Goal: Task Accomplishment & Management: Manage account settings

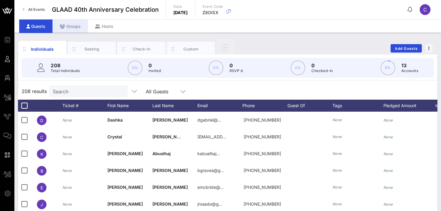
click at [77, 27] on div "Groups" at bounding box center [70, 27] width 35 height 14
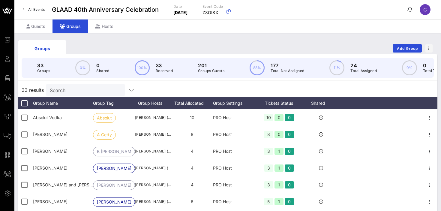
click at [68, 92] on input "Search" at bounding box center [85, 90] width 70 height 8
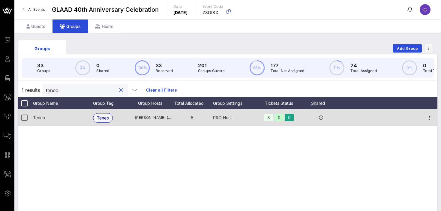
type input "teneo"
click at [101, 120] on span "Teneo" at bounding box center [103, 117] width 12 height 9
click at [122, 118] on div "Teneo" at bounding box center [114, 117] width 42 height 17
click at [57, 119] on div "Teneo" at bounding box center [63, 117] width 60 height 17
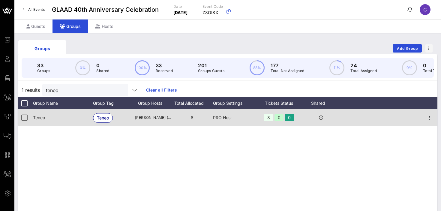
click at [57, 119] on div "Teneo" at bounding box center [63, 117] width 60 height 17
click at [433, 114] on div at bounding box center [430, 117] width 15 height 17
click at [430, 119] on icon "button" at bounding box center [429, 117] width 7 height 7
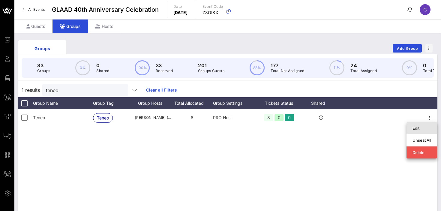
click at [415, 127] on div "Edit" at bounding box center [422, 128] width 19 height 5
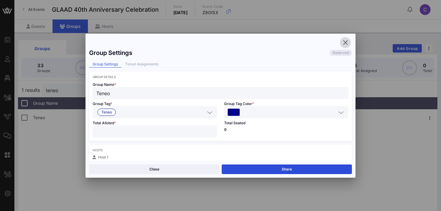
click at [347, 43] on icon "button" at bounding box center [345, 42] width 7 height 7
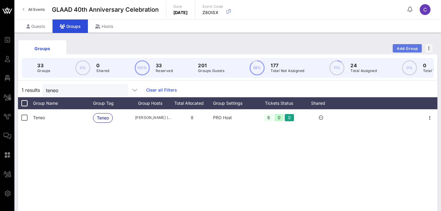
click at [401, 48] on span "Add Group" at bounding box center [408, 48] width 22 height 5
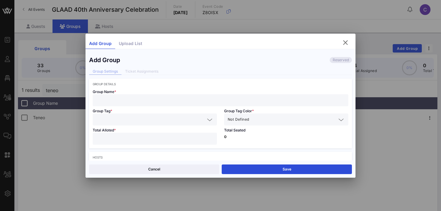
click at [136, 99] on input "text" at bounding box center [220, 100] width 248 height 8
type input "[PERSON_NAME] [PERSON_NAME]"
click at [123, 120] on input "text" at bounding box center [150, 120] width 109 height 8
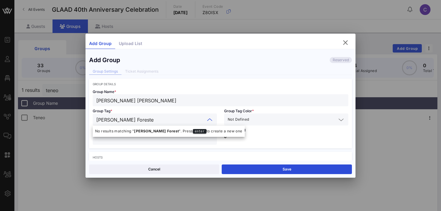
type input "[PERSON_NAME] Forester"
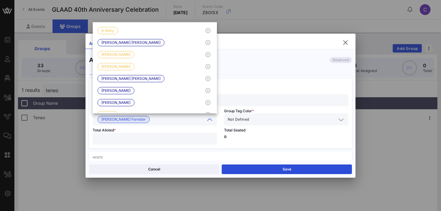
click at [274, 118] on input "text" at bounding box center [293, 120] width 86 height 8
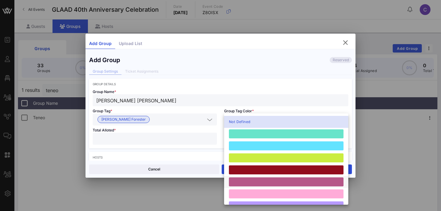
scroll to position [166, 0]
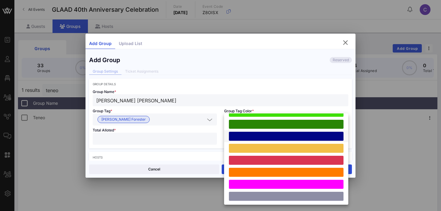
click at [260, 134] on div at bounding box center [286, 136] width 115 height 9
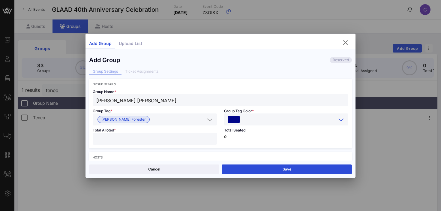
click at [164, 139] on input "number" at bounding box center [154, 139] width 117 height 8
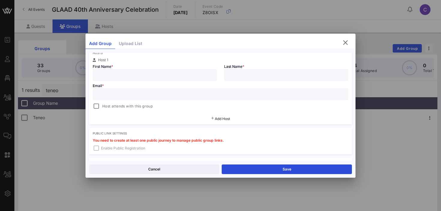
scroll to position [108, 0]
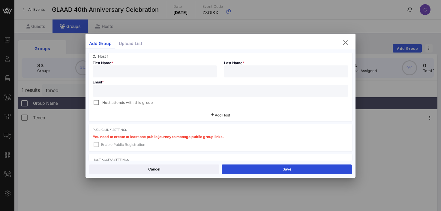
type input "*"
click at [153, 92] on input "text" at bounding box center [220, 91] width 248 height 8
paste input "[EMAIL_ADDRESS][DOMAIN_NAME]"
type input "[EMAIL_ADDRESS][DOMAIN_NAME]"
click at [134, 71] on input "text" at bounding box center [154, 72] width 117 height 8
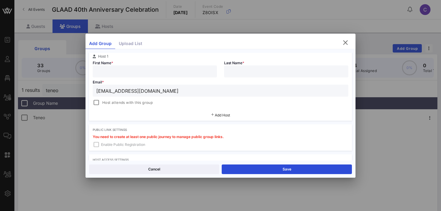
click at [128, 72] on input "text" at bounding box center [154, 72] width 117 height 8
paste input "[PERSON_NAME]"
type input "[PERSON_NAME]"
click at [244, 71] on input "text" at bounding box center [286, 72] width 117 height 8
type input "[PERSON_NAME]"
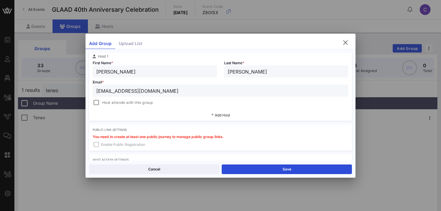
click at [169, 72] on input "[PERSON_NAME]" at bounding box center [154, 72] width 117 height 8
type input "[PERSON_NAME]"
click at [98, 102] on div at bounding box center [96, 102] width 8 height 8
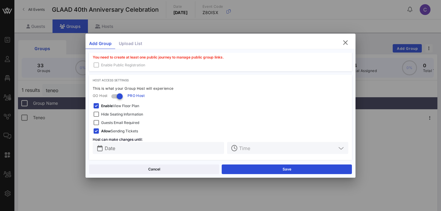
scroll to position [191, 0]
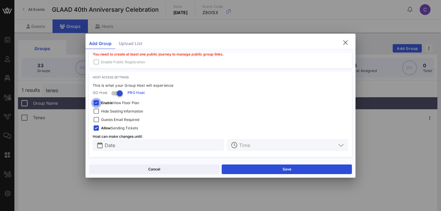
click at [98, 104] on div at bounding box center [96, 103] width 8 height 8
click at [98, 110] on div at bounding box center [96, 111] width 8 height 8
click at [98, 119] on div at bounding box center [96, 120] width 8 height 8
click at [99, 110] on div at bounding box center [96, 111] width 8 height 8
click at [134, 144] on input "text" at bounding box center [163, 145] width 116 height 8
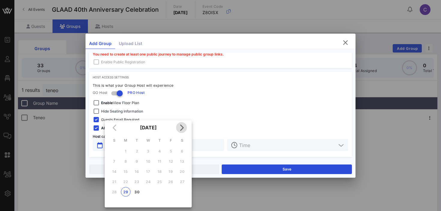
click at [182, 129] on icon "Next month" at bounding box center [181, 127] width 7 height 7
click at [171, 151] on div "3" at bounding box center [171, 151] width 10 height 5
type input "[DATE]"
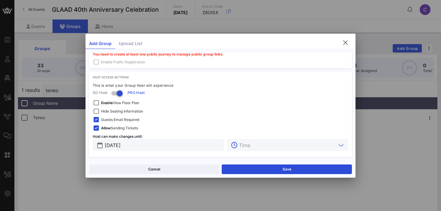
click at [241, 146] on input "text" at bounding box center [287, 145] width 97 height 8
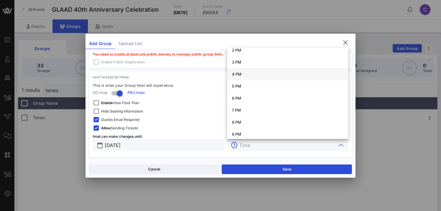
scroll to position [173, 0]
click at [242, 63] on div "3 PM" at bounding box center [288, 63] width 112 height 5
type input "3 PM"
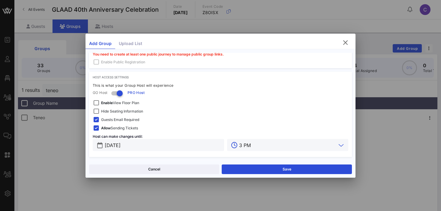
click at [211, 110] on div "Hide Seating Information" at bounding box center [221, 111] width 256 height 7
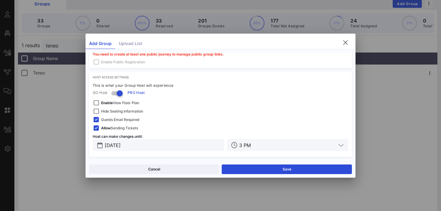
scroll to position [104, 0]
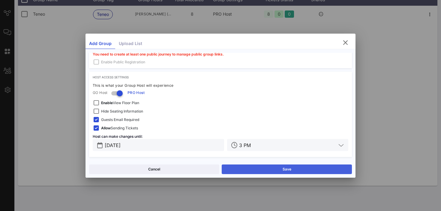
click at [246, 167] on button "Save" at bounding box center [287, 169] width 130 height 10
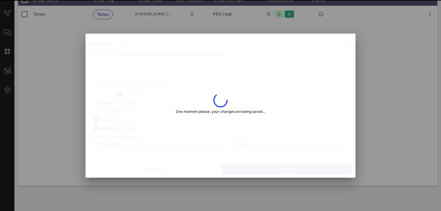
type input "[EMAIL_ADDRESS][DOMAIN_NAME]"
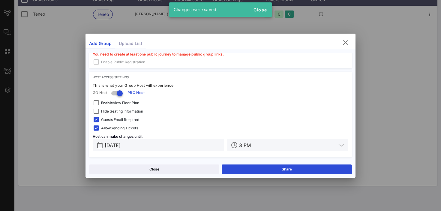
click at [131, 45] on div "Upload List" at bounding box center [130, 43] width 31 height 11
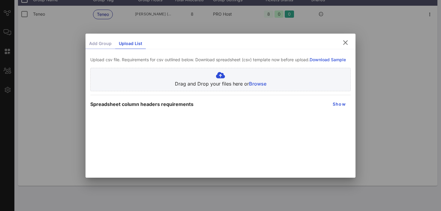
click at [104, 42] on div "Add Group" at bounding box center [101, 43] width 30 height 11
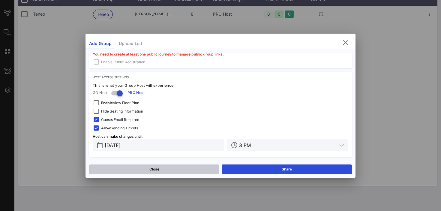
click at [182, 168] on button "Close" at bounding box center [154, 169] width 130 height 10
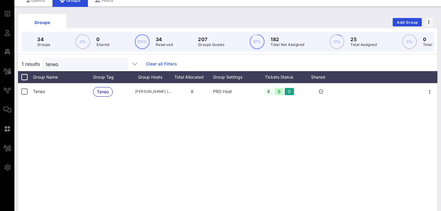
scroll to position [0, 0]
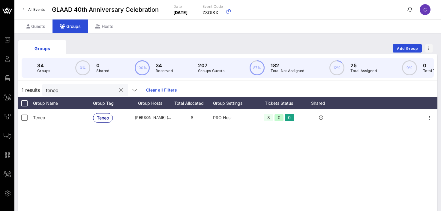
click at [119, 91] on button "clear icon" at bounding box center [121, 90] width 4 height 6
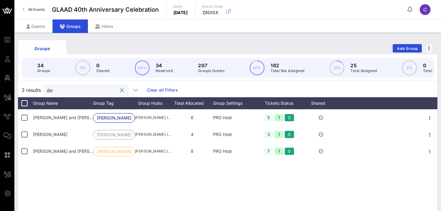
type input "d"
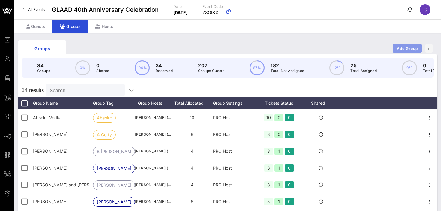
click at [400, 47] on span "Add Group" at bounding box center [408, 48] width 22 height 5
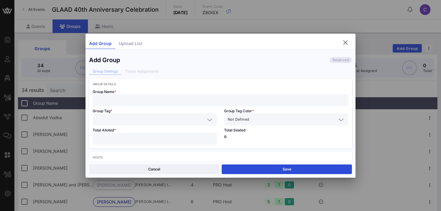
click at [158, 103] on input "text" at bounding box center [220, 100] width 248 height 8
type input "Double Verify"
click at [147, 122] on input "text" at bounding box center [150, 120] width 109 height 8
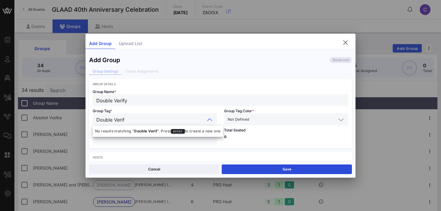
type input "Double Verify"
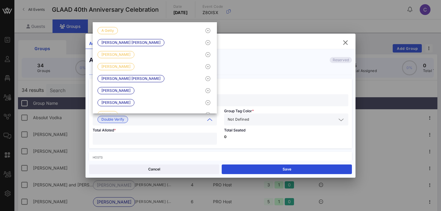
click at [246, 116] on div "Not Defined" at bounding box center [282, 120] width 109 height 8
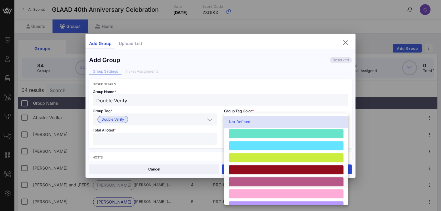
scroll to position [166, 0]
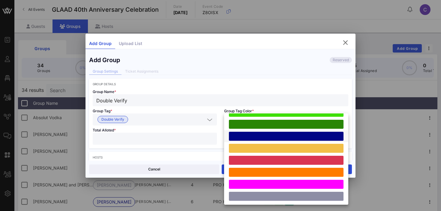
click at [254, 136] on div at bounding box center [286, 136] width 115 height 9
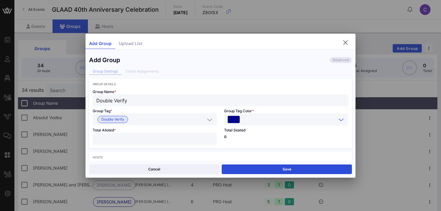
click at [167, 141] on input "number" at bounding box center [154, 139] width 117 height 8
type input "**"
click at [249, 140] on div "Total Seated 0" at bounding box center [286, 136] width 131 height 23
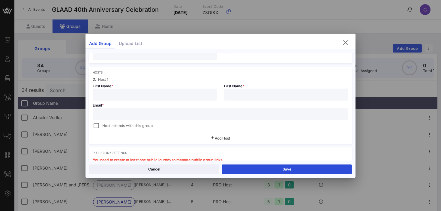
scroll to position [111, 0]
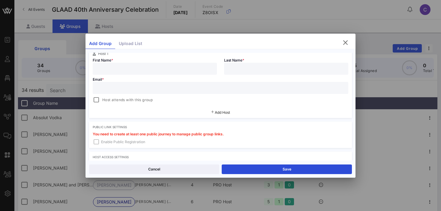
click at [184, 73] on div at bounding box center [154, 69] width 117 height 12
type input "Idan"
type input "Bail"
click at [126, 91] on input "text" at bounding box center [220, 88] width 248 height 8
paste input "[EMAIL_ADDRESS][DOMAIN_NAME]"
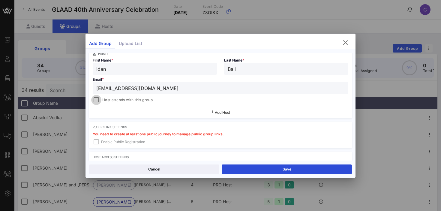
type input "[EMAIL_ADDRESS][DOMAIN_NAME]"
click at [95, 99] on div at bounding box center [96, 100] width 8 height 8
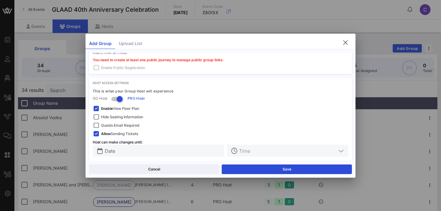
scroll to position [189, 0]
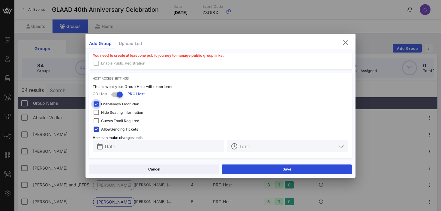
click at [97, 105] on div at bounding box center [96, 104] width 8 height 8
click at [96, 112] on div at bounding box center [96, 112] width 8 height 8
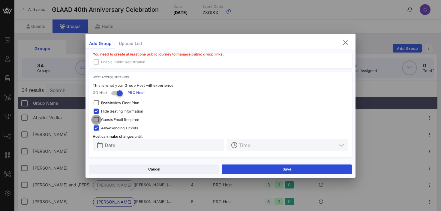
click at [96, 122] on div at bounding box center [96, 120] width 8 height 8
click at [134, 145] on input "Date" at bounding box center [163, 145] width 116 height 8
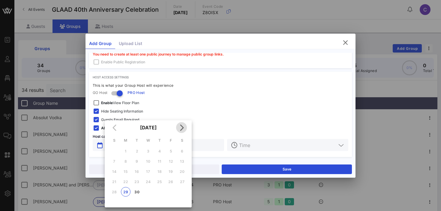
click at [180, 126] on icon "Next month" at bounding box center [181, 127] width 7 height 7
click at [171, 150] on div "3" at bounding box center [171, 151] width 10 height 5
type input "[DATE]"
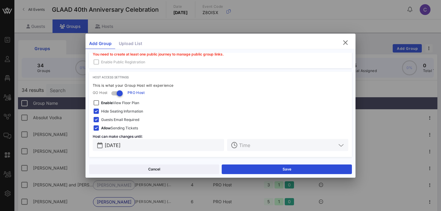
click at [247, 147] on input "text" at bounding box center [287, 145] width 97 height 8
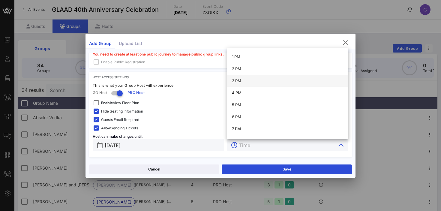
click at [240, 82] on div "3 PM" at bounding box center [288, 80] width 112 height 5
type input "3 PM"
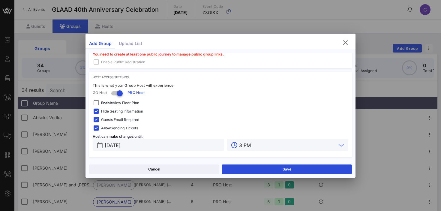
click at [228, 114] on div "Guests Email Required" at bounding box center [220, 120] width 263 height 12
click at [262, 168] on button "Save" at bounding box center [287, 169] width 130 height 10
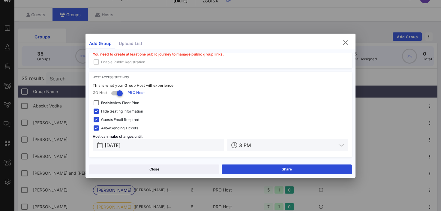
scroll to position [15, 0]
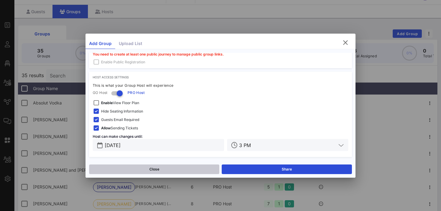
click at [172, 170] on button "Close" at bounding box center [154, 169] width 130 height 10
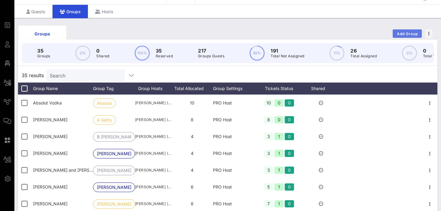
click at [406, 32] on span "Add Group" at bounding box center [408, 34] width 22 height 5
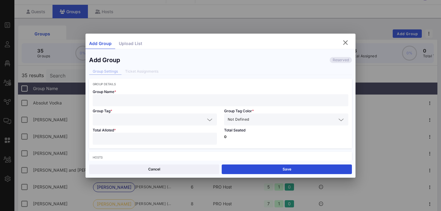
click at [140, 103] on input "text" at bounding box center [220, 100] width 248 height 8
type input "Pfizer"
click at [112, 117] on input "text" at bounding box center [150, 120] width 109 height 8
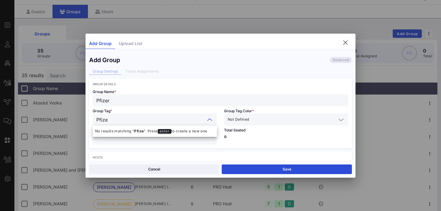
type input "Pfizer"
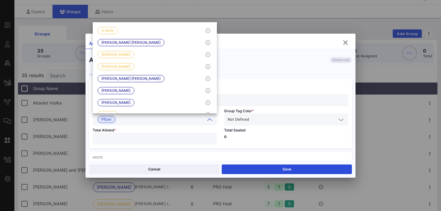
click at [240, 119] on span "Not Defined" at bounding box center [238, 119] width 21 height 6
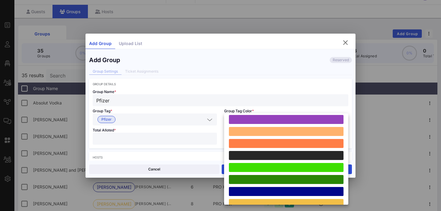
scroll to position [166, 0]
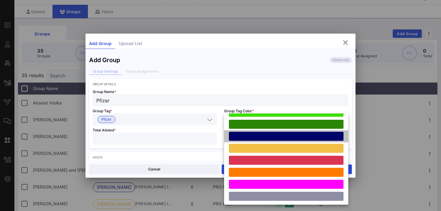
click at [244, 138] on div at bounding box center [286, 136] width 115 height 9
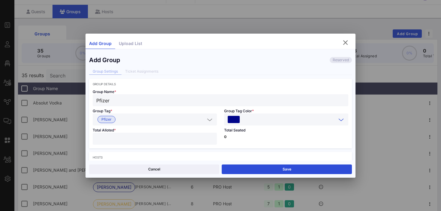
click at [173, 137] on input "number" at bounding box center [154, 139] width 117 height 8
type input "*"
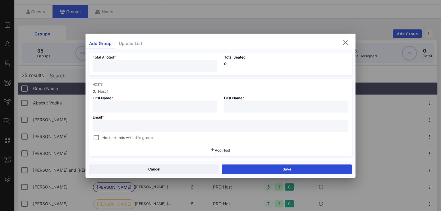
click at [172, 66] on input "*" at bounding box center [154, 66] width 117 height 8
click at [248, 67] on div "Total Seated 0" at bounding box center [286, 64] width 131 height 23
click at [158, 103] on input "text" at bounding box center [154, 107] width 117 height 8
type input "Mehgan"
type input "[PERSON_NAME]"
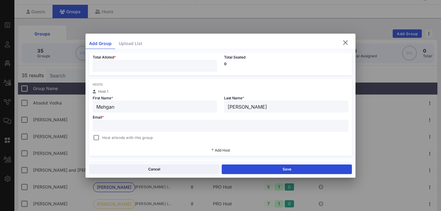
paste input "[PERSON_NAME][EMAIL_ADDRESS][PERSON_NAME][DOMAIN_NAME]"
type input "[PERSON_NAME][EMAIL_ADDRESS][PERSON_NAME][DOMAIN_NAME]"
click at [174, 137] on div "Host attends with this group" at bounding box center [221, 137] width 256 height 7
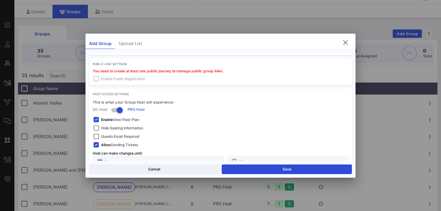
scroll to position [191, 0]
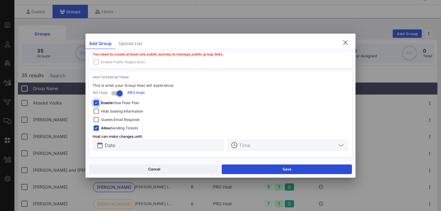
click at [98, 104] on div at bounding box center [96, 103] width 8 height 8
click at [97, 109] on div at bounding box center [96, 111] width 8 height 8
click at [97, 119] on div at bounding box center [96, 120] width 8 height 8
click at [141, 143] on input "text" at bounding box center [163, 145] width 116 height 8
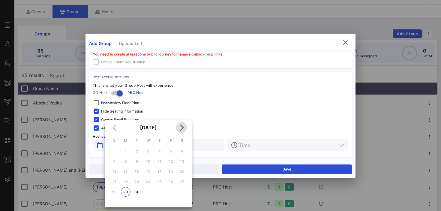
click at [184, 128] on icon "Next month" at bounding box center [181, 127] width 7 height 7
click at [172, 150] on div "3" at bounding box center [171, 151] width 10 height 5
type input "[DATE]"
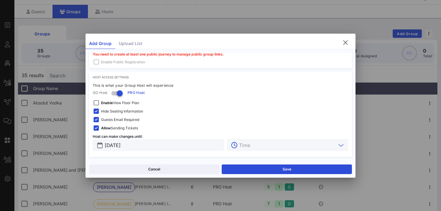
click at [250, 145] on input "text" at bounding box center [287, 145] width 97 height 8
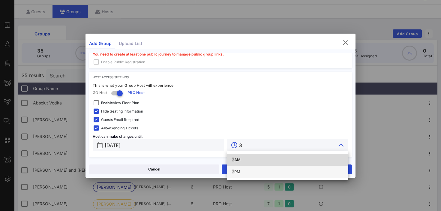
click at [244, 173] on div "3 PM" at bounding box center [288, 171] width 112 height 5
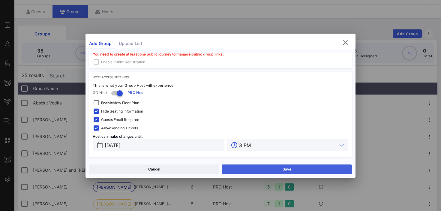
type input "3 PM"
click at [251, 168] on button "Save" at bounding box center [287, 169] width 130 height 10
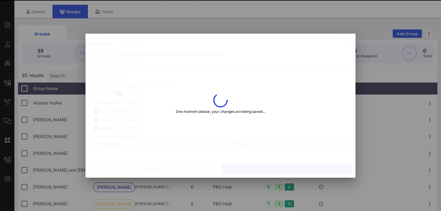
type input "[PERSON_NAME][EMAIL_ADDRESS][PERSON_NAME][DOMAIN_NAME]"
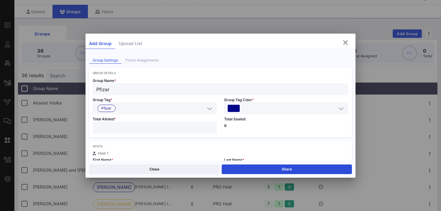
scroll to position [0, 0]
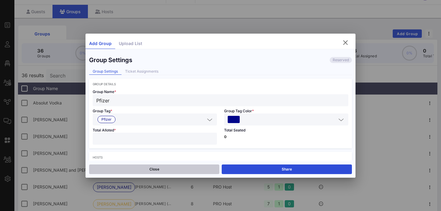
click at [141, 169] on button "Close" at bounding box center [154, 169] width 130 height 10
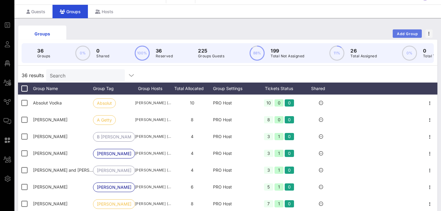
click at [403, 32] on span "Add Group" at bounding box center [408, 34] width 22 height 5
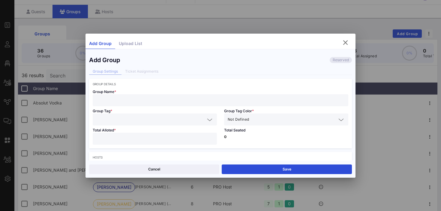
click at [160, 100] on input "text" at bounding box center [220, 100] width 248 height 8
type input "Paramount MYV"
click at [148, 122] on input "text" at bounding box center [150, 120] width 109 height 8
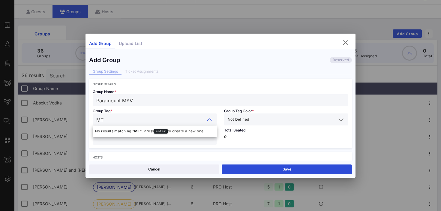
type input "MTV"
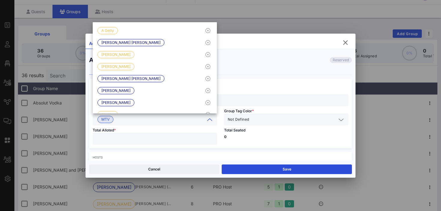
click at [242, 121] on span "Not Defined" at bounding box center [238, 119] width 21 height 6
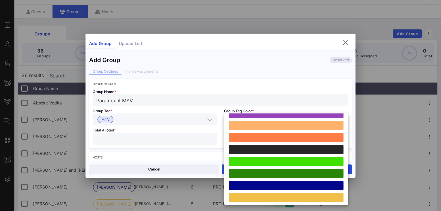
scroll to position [166, 0]
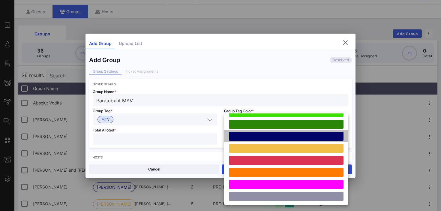
click at [243, 134] on div at bounding box center [286, 136] width 115 height 9
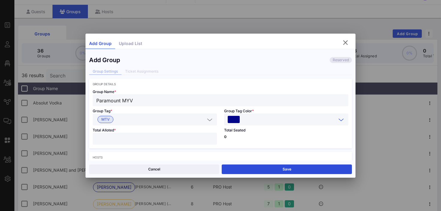
click at [179, 140] on input "number" at bounding box center [154, 139] width 117 height 8
type input "*"
click at [236, 138] on div "Total Seated 0" at bounding box center [286, 136] width 131 height 23
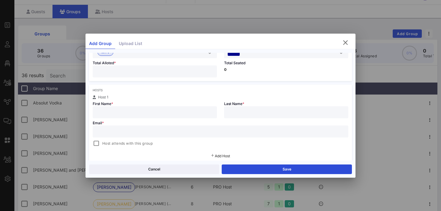
scroll to position [68, 0]
click at [146, 130] on input "text" at bounding box center [220, 130] width 248 height 8
paste input "[EMAIL_ADDRESS][PERSON_NAME][DOMAIN_NAME]"
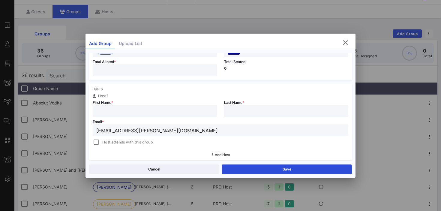
type input "[EMAIL_ADDRESS][PERSON_NAME][DOMAIN_NAME]"
click at [120, 112] on input "text" at bounding box center [154, 111] width 117 height 8
type input "Tulsi"
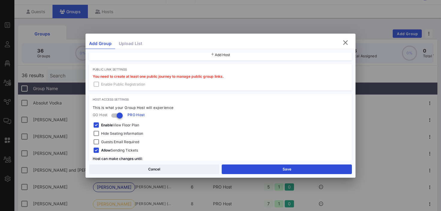
scroll to position [185, 0]
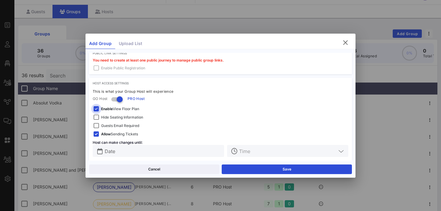
type input "[PERSON_NAME]"
click at [98, 110] on div at bounding box center [96, 109] width 8 height 8
click at [98, 116] on div at bounding box center [96, 117] width 8 height 8
click at [99, 128] on div at bounding box center [96, 126] width 8 height 8
click at [168, 150] on input "text" at bounding box center [163, 151] width 116 height 8
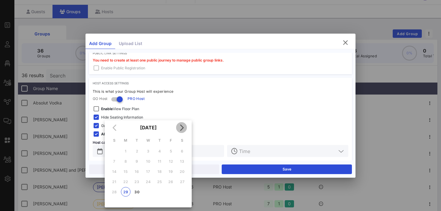
click at [184, 126] on icon "Next month" at bounding box center [181, 127] width 7 height 7
click at [173, 150] on div "3" at bounding box center [171, 151] width 10 height 5
type input "[DATE]"
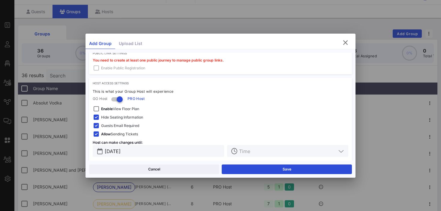
click at [255, 154] on input "text" at bounding box center [287, 151] width 97 height 8
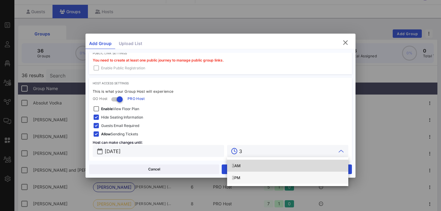
click at [241, 176] on div "3 PM" at bounding box center [288, 177] width 112 height 5
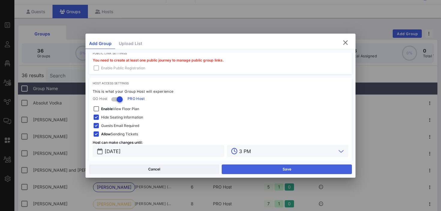
type input "3 PM"
click at [248, 171] on button "Save" at bounding box center [287, 169] width 130 height 10
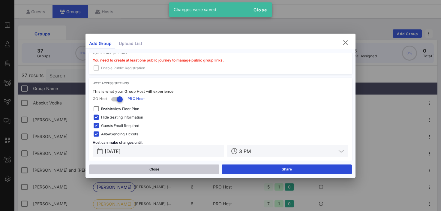
click at [169, 168] on button "Close" at bounding box center [154, 169] width 130 height 10
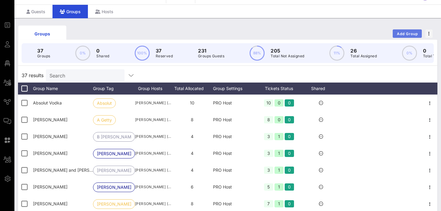
click at [410, 33] on span "Add Group" at bounding box center [408, 34] width 22 height 5
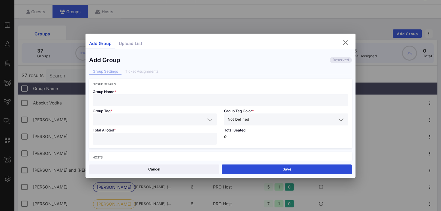
click at [230, 101] on input "text" at bounding box center [220, 100] width 248 height 8
type input "[PERSON_NAME] International"
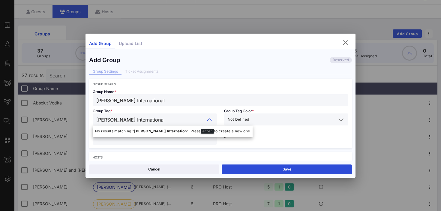
type input "[PERSON_NAME] International"
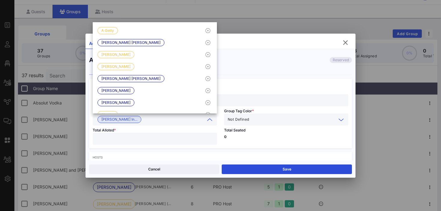
click at [261, 120] on input "text" at bounding box center [293, 120] width 86 height 8
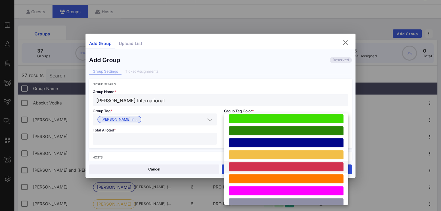
scroll to position [159, 0]
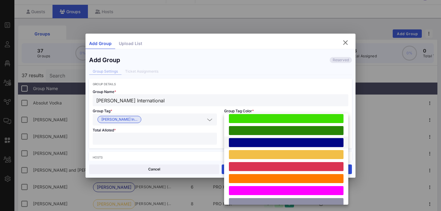
click at [254, 143] on div at bounding box center [286, 142] width 115 height 9
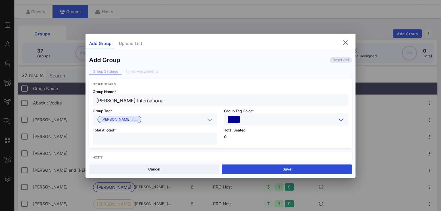
click at [161, 137] on input "number" at bounding box center [154, 139] width 117 height 8
type input "*"
click at [254, 135] on p "0" at bounding box center [286, 137] width 124 height 4
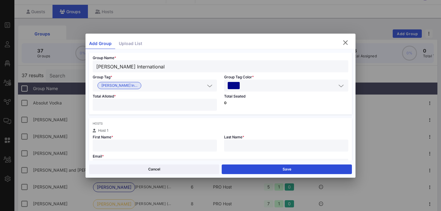
scroll to position [38, 0]
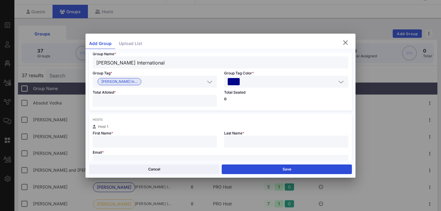
click at [146, 145] on input "text" at bounding box center [154, 142] width 117 height 8
type input "[PERSON_NAME]"
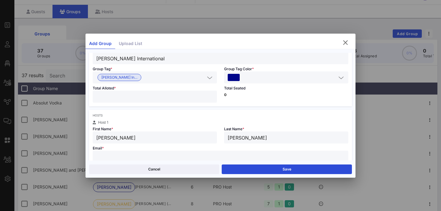
paste input "[PERSON_NAME][EMAIL_ADDRESS][PERSON_NAME][DOMAIN_NAME]"
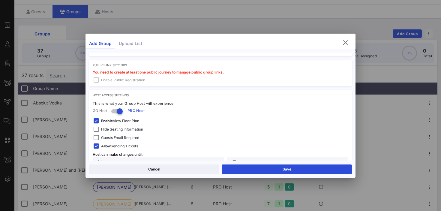
scroll to position [191, 0]
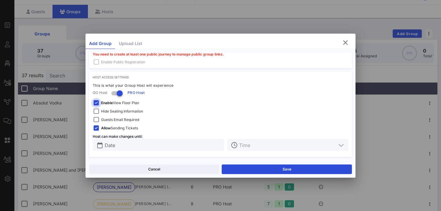
type input "[PERSON_NAME][EMAIL_ADDRESS][PERSON_NAME][DOMAIN_NAME]"
click at [98, 104] on div at bounding box center [96, 103] width 8 height 8
click at [97, 111] on div at bounding box center [96, 111] width 8 height 8
click at [96, 120] on div at bounding box center [96, 120] width 8 height 8
click at [116, 144] on input "text" at bounding box center [163, 145] width 116 height 8
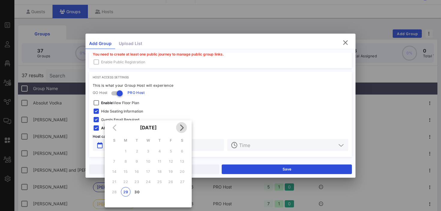
click at [183, 126] on icon "Next month" at bounding box center [181, 127] width 7 height 7
click at [171, 152] on div "3" at bounding box center [171, 151] width 10 height 5
type input "[DATE]"
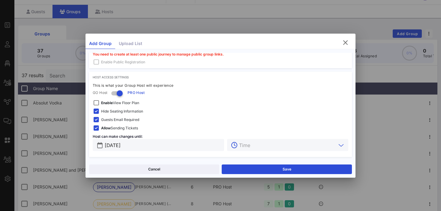
click at [250, 145] on input "text" at bounding box center [287, 145] width 97 height 8
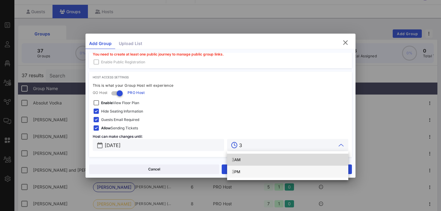
click at [242, 173] on div "3 PM" at bounding box center [288, 171] width 112 height 5
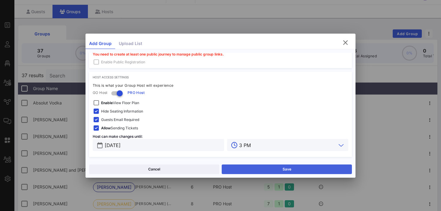
type input "3 PM"
click at [289, 168] on button "Save" at bounding box center [287, 169] width 130 height 10
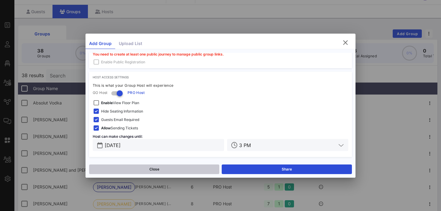
click at [165, 168] on button "Close" at bounding box center [154, 169] width 130 height 10
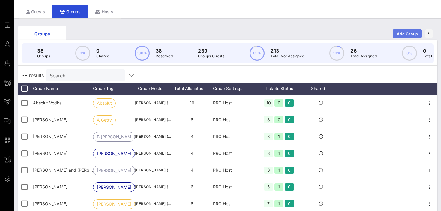
click at [406, 34] on span "Add Group" at bounding box center [408, 34] width 22 height 5
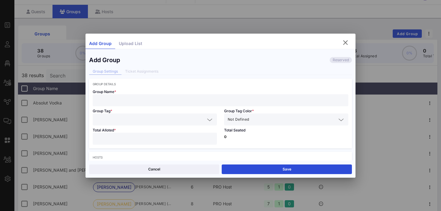
click at [112, 98] on input "text" at bounding box center [220, 100] width 248 height 8
type input "Accenture"
click at [107, 120] on input "text" at bounding box center [150, 120] width 109 height 8
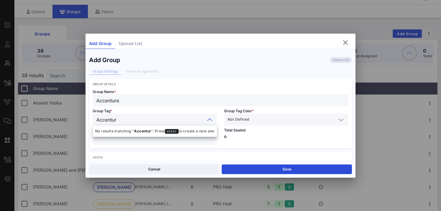
type input "Accenture"
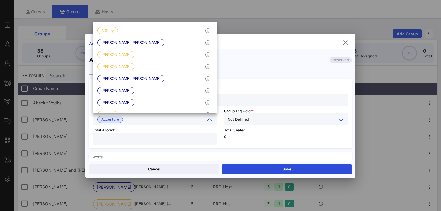
click at [253, 121] on input "text" at bounding box center [293, 120] width 86 height 8
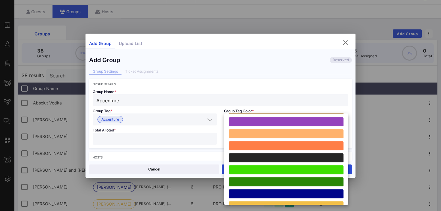
scroll to position [166, 0]
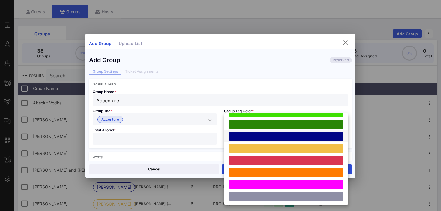
click at [251, 136] on div at bounding box center [286, 136] width 115 height 9
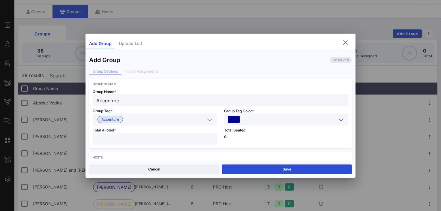
click at [175, 141] on input "number" at bounding box center [154, 139] width 117 height 8
type input "*"
click at [245, 137] on p "0" at bounding box center [286, 137] width 124 height 4
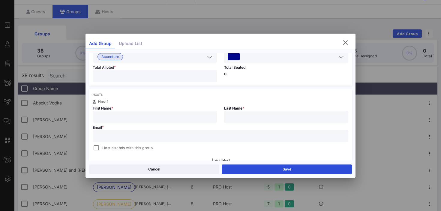
scroll to position [64, 0]
click at [130, 115] on input "text" at bounding box center [154, 115] width 117 height 8
click at [123, 134] on input "text" at bounding box center [220, 135] width 248 height 8
paste input "[PERSON_NAME][EMAIL_ADDRESS][PERSON_NAME][DOMAIN_NAME]"
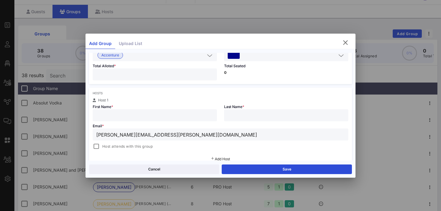
type input "[PERSON_NAME][EMAIL_ADDRESS][PERSON_NAME][DOMAIN_NAME]"
click at [115, 117] on input "text" at bounding box center [154, 115] width 117 height 8
type input "[PERSON_NAME]"
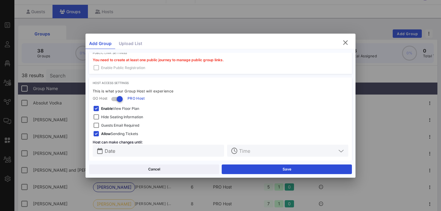
scroll to position [188, 0]
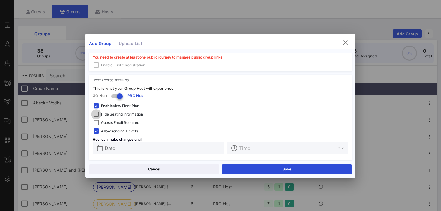
type input "[PERSON_NAME]"
click at [97, 114] on div at bounding box center [96, 114] width 8 height 8
click at [95, 107] on div at bounding box center [96, 106] width 8 height 8
click at [96, 122] on div at bounding box center [96, 123] width 8 height 8
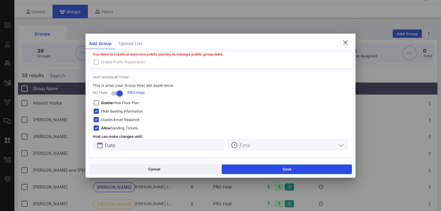
click at [132, 147] on input "Date" at bounding box center [163, 145] width 116 height 8
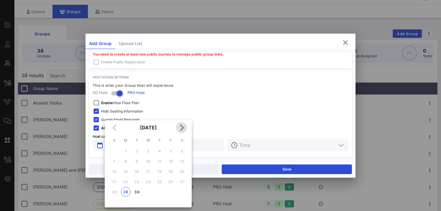
click at [183, 128] on icon "Next month" at bounding box center [181, 127] width 7 height 7
click at [172, 149] on div "3" at bounding box center [171, 151] width 10 height 5
type input "[DATE]"
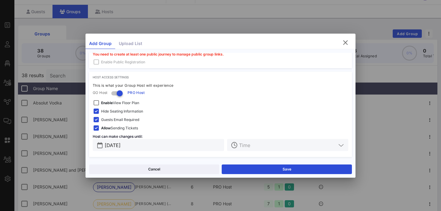
click at [254, 144] on input "text" at bounding box center [287, 145] width 97 height 8
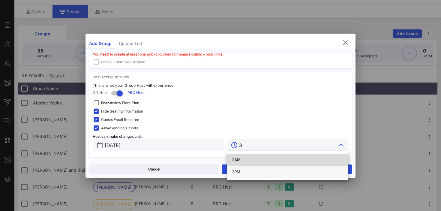
click at [240, 170] on div "3 PM" at bounding box center [288, 171] width 112 height 5
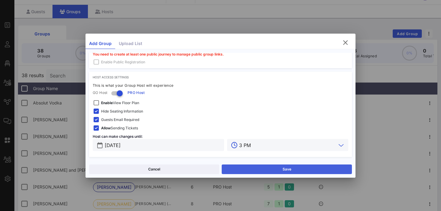
type input "3 PM"
click at [248, 170] on button "Save" at bounding box center [287, 169] width 130 height 10
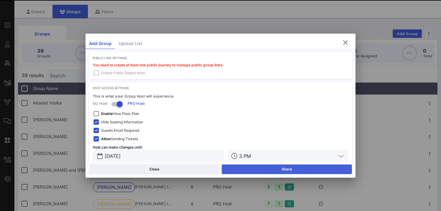
scroll to position [201, 0]
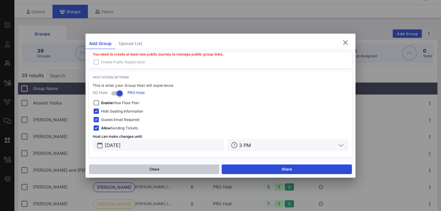
click at [192, 169] on button "Close" at bounding box center [154, 169] width 130 height 10
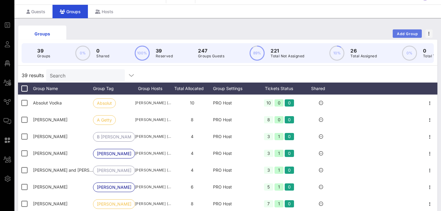
click at [403, 32] on span "Add Group" at bounding box center [408, 34] width 22 height 5
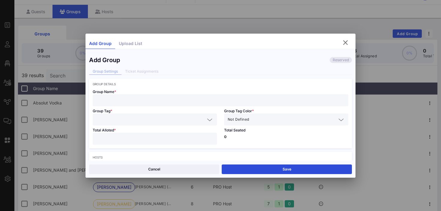
click at [120, 138] on input "number" at bounding box center [154, 139] width 117 height 8
type input "*"
click at [110, 98] on input "text" at bounding box center [220, 100] width 248 height 8
type input "HBO Max"
click at [97, 123] on div at bounding box center [154, 119] width 117 height 12
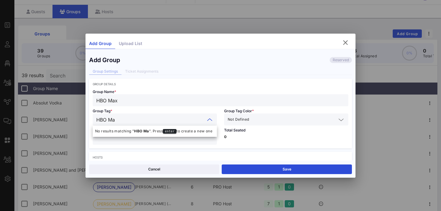
type input "HBO Max"
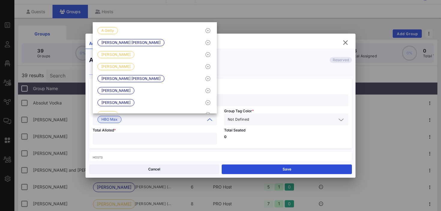
click at [243, 116] on span "Not Defined" at bounding box center [238, 119] width 21 height 6
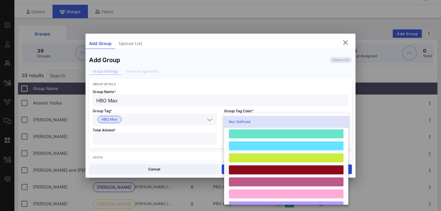
scroll to position [166, 0]
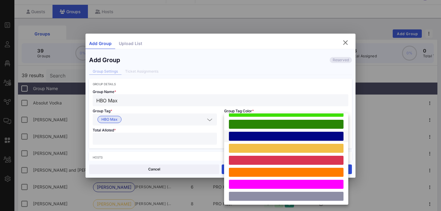
click at [249, 136] on div at bounding box center [286, 136] width 115 height 9
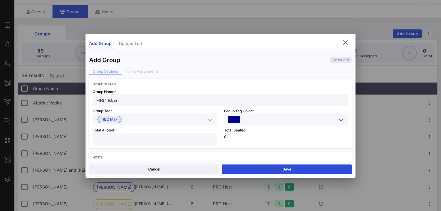
click at [241, 138] on p "0" at bounding box center [286, 137] width 124 height 4
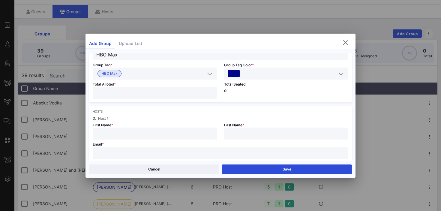
scroll to position [56, 0]
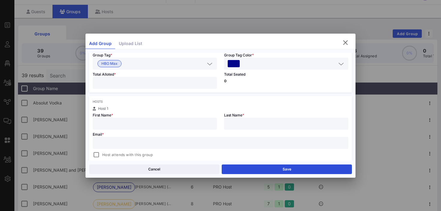
click at [153, 145] on input "text" at bounding box center [220, 143] width 248 height 8
paste input "[EMAIL_ADDRESS][PERSON_NAME][DOMAIN_NAME]"
type input "[EMAIL_ADDRESS][PERSON_NAME][DOMAIN_NAME]"
click at [114, 122] on input "text" at bounding box center [154, 124] width 117 height 8
type input "Austin"
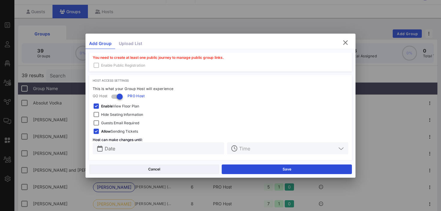
scroll to position [191, 0]
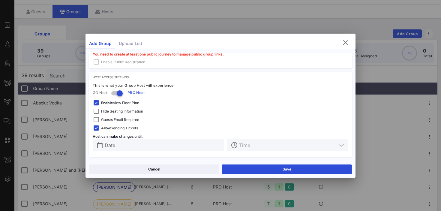
type input "O'Malia"
click at [108, 110] on span "Hide Seating Information" at bounding box center [122, 111] width 42 height 6
click at [106, 104] on strong "Enable" at bounding box center [107, 103] width 12 height 5
click at [106, 118] on span "Guests Email Required" at bounding box center [120, 120] width 38 height 6
click at [113, 146] on input "text" at bounding box center [163, 145] width 116 height 8
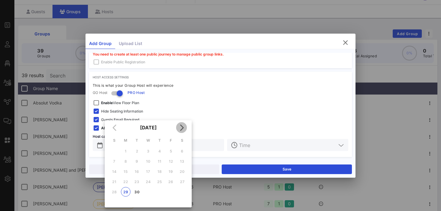
click at [181, 128] on icon "Next month" at bounding box center [181, 127] width 7 height 7
click at [170, 149] on div "3" at bounding box center [171, 151] width 10 height 5
type input "[DATE]"
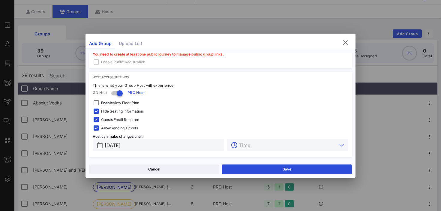
click at [242, 146] on input "text" at bounding box center [287, 145] width 97 height 8
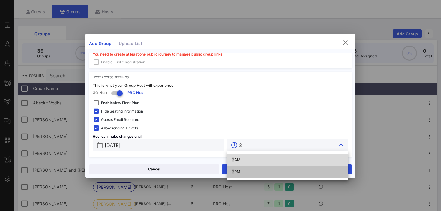
click at [239, 173] on div "3 PM" at bounding box center [288, 171] width 112 height 5
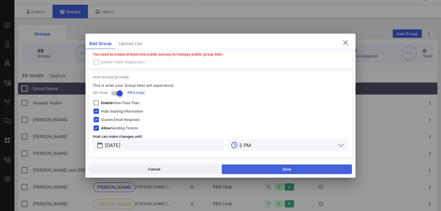
type input "3 PM"
click at [246, 169] on button "Save" at bounding box center [287, 169] width 130 height 10
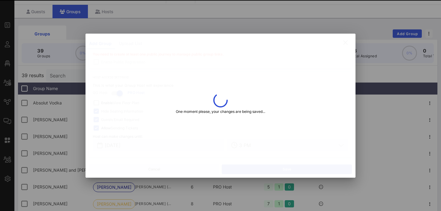
type input "O’Malia"
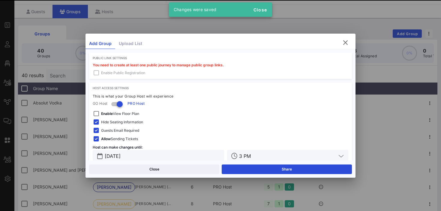
scroll to position [201, 0]
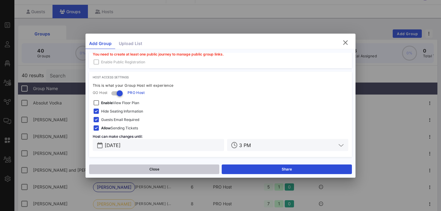
click at [139, 171] on button "Close" at bounding box center [154, 169] width 130 height 10
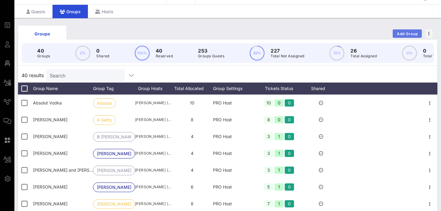
click at [406, 33] on span "Add Group" at bounding box center [408, 34] width 22 height 5
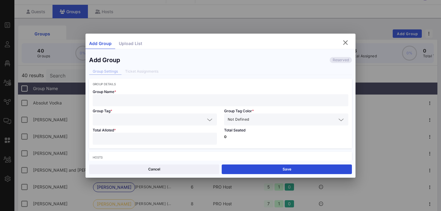
click at [144, 97] on input "text" at bounding box center [220, 100] width 248 height 8
type input "NFL"
click at [125, 138] on input "number" at bounding box center [154, 139] width 117 height 8
type input "*"
click at [127, 119] on input "text" at bounding box center [150, 120] width 109 height 8
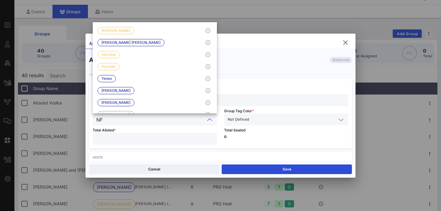
type input "NFL"
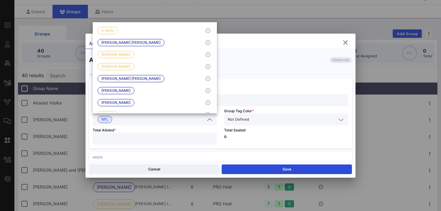
click at [259, 119] on input "text" at bounding box center [293, 120] width 86 height 8
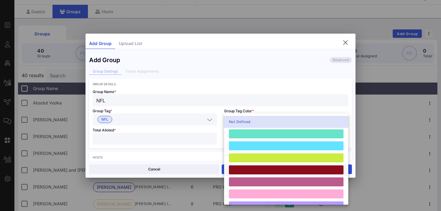
scroll to position [166, 0]
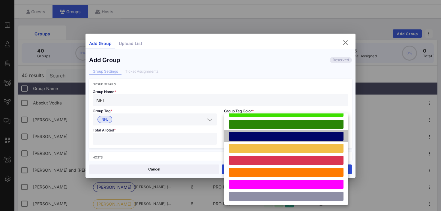
click at [259, 139] on div at bounding box center [286, 136] width 115 height 9
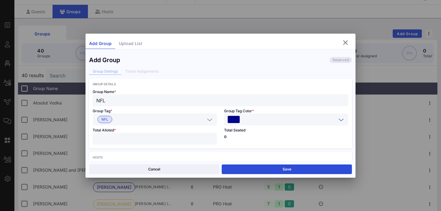
click at [250, 135] on p "0" at bounding box center [286, 137] width 124 height 4
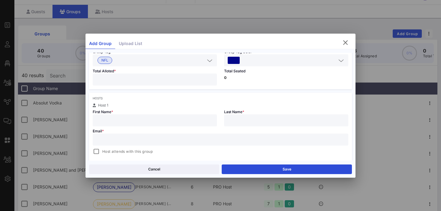
scroll to position [60, 0]
click at [156, 140] on input "text" at bounding box center [220, 138] width 248 height 8
paste input "[PERSON_NAME][EMAIL_ADDRESS][PERSON_NAME][DOMAIN_NAME]"
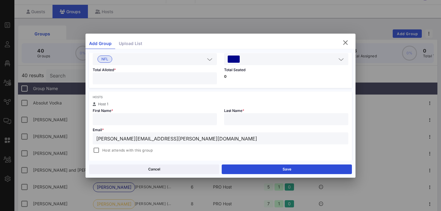
type input "[PERSON_NAME][EMAIL_ADDRESS][PERSON_NAME][DOMAIN_NAME]"
click at [125, 122] on input "text" at bounding box center [154, 119] width 117 height 8
type input "[PERSON_NAME]"
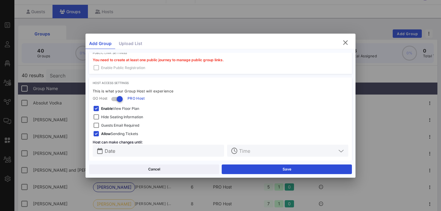
scroll to position [186, 0]
type input "[PERSON_NAME]"
click at [105, 117] on span "Hide Seating Information" at bounding box center [122, 116] width 42 height 6
click at [106, 108] on strong "Enable" at bounding box center [107, 107] width 12 height 5
click at [107, 125] on span "Guests Email Required" at bounding box center [120, 125] width 38 height 6
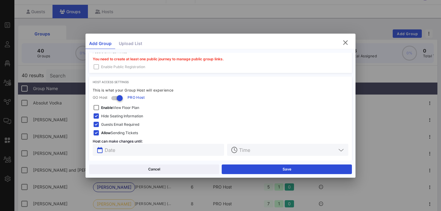
click at [125, 148] on input "text" at bounding box center [163, 150] width 116 height 8
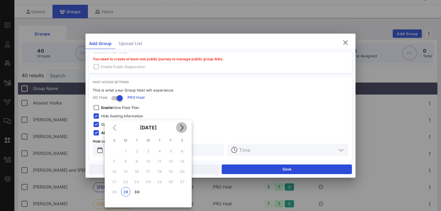
click at [181, 128] on icon "Next month" at bounding box center [181, 127] width 7 height 7
click at [173, 152] on div "3" at bounding box center [171, 151] width 10 height 5
type input "[DATE]"
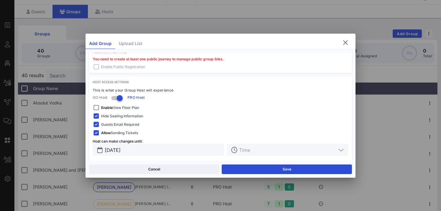
click at [272, 151] on input "text" at bounding box center [287, 150] width 97 height 8
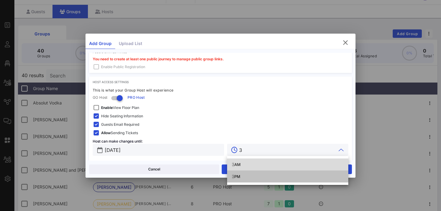
click at [239, 176] on div "3 PM" at bounding box center [288, 176] width 112 height 5
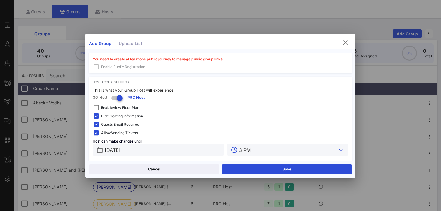
scroll to position [191, 0]
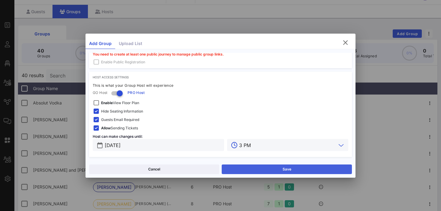
type input "3 PM"
click at [275, 170] on button "Save" at bounding box center [287, 169] width 130 height 10
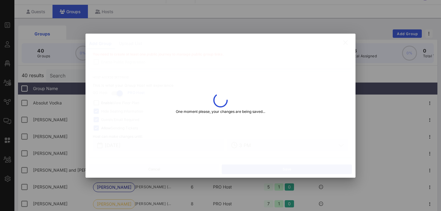
type input "[PERSON_NAME][EMAIL_ADDRESS][PERSON_NAME][DOMAIN_NAME]"
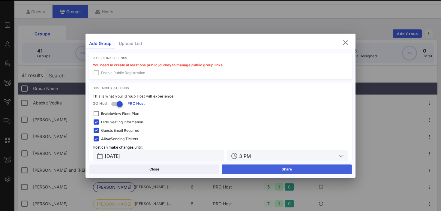
scroll to position [201, 0]
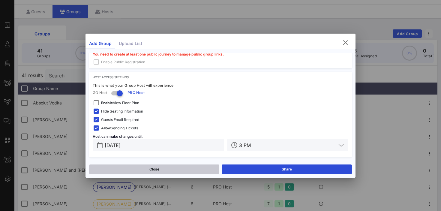
click at [187, 167] on button "Close" at bounding box center [154, 169] width 130 height 10
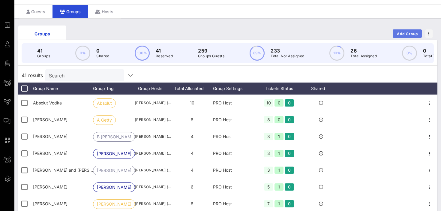
click at [406, 35] on span "Add Group" at bounding box center [408, 34] width 22 height 5
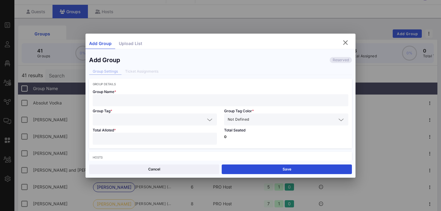
click at [139, 136] on input "number" at bounding box center [154, 139] width 117 height 8
type input "*"
click at [255, 128] on div "Total Seated 0" at bounding box center [286, 136] width 131 height 23
click at [256, 120] on input "text" at bounding box center [293, 120] width 86 height 8
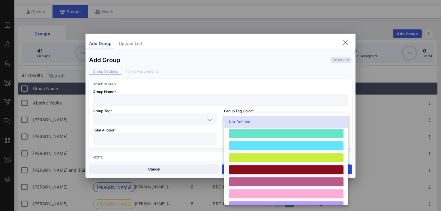
scroll to position [166, 0]
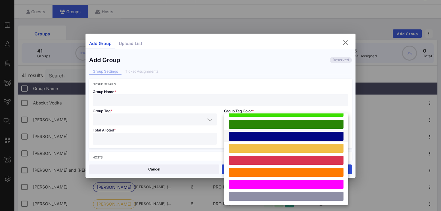
click at [255, 138] on div at bounding box center [286, 136] width 115 height 9
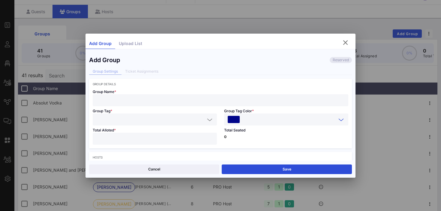
click at [249, 139] on div "Total Seated 0" at bounding box center [286, 136] width 131 height 23
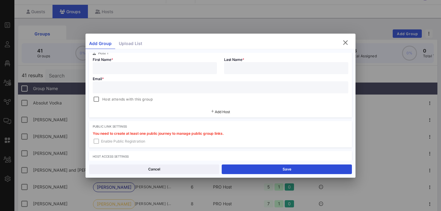
scroll to position [113, 0]
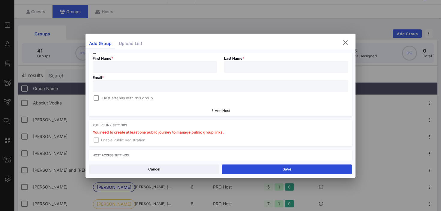
click at [127, 90] on div at bounding box center [220, 86] width 248 height 12
paste input "[EMAIL_ADDRESS][DOMAIN_NAME]"
type input "[EMAIL_ADDRESS][DOMAIN_NAME]"
click at [113, 67] on input "text" at bounding box center [154, 67] width 117 height 8
type input "[PERSON_NAME]"
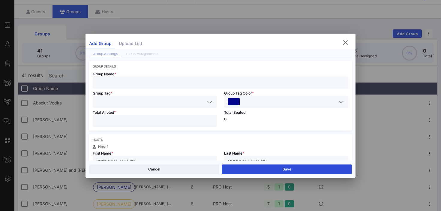
scroll to position [17, 0]
type input "[PERSON_NAME]"
click at [136, 84] on input "text" at bounding box center [220, 83] width 248 height 8
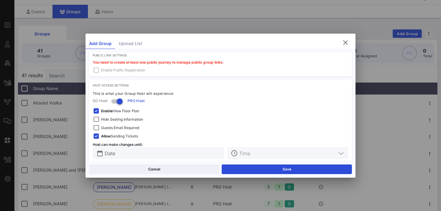
scroll to position [191, 0]
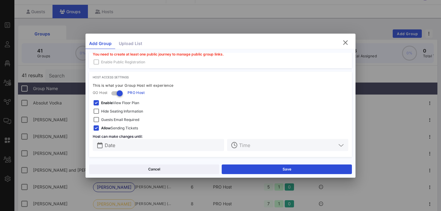
type input "Proskauer"
click at [132, 112] on span "Hide Seating Information" at bounding box center [122, 111] width 42 height 6
click at [125, 105] on span "Enable View Floor Plan" at bounding box center [120, 103] width 38 height 6
click at [116, 146] on input "Date" at bounding box center [163, 145] width 116 height 8
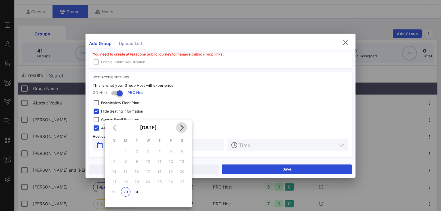
click at [181, 127] on icon "Next month" at bounding box center [181, 127] width 7 height 7
click at [172, 151] on div "3" at bounding box center [171, 151] width 10 height 5
type input "[DATE]"
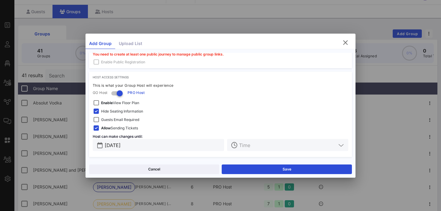
click at [254, 146] on input "text" at bounding box center [287, 145] width 97 height 8
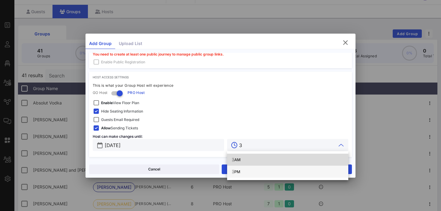
click at [248, 171] on div "3 PM" at bounding box center [288, 171] width 112 height 5
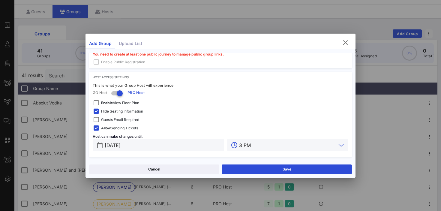
type input "3 PM"
click at [117, 118] on span "Guests Email Required" at bounding box center [120, 120] width 38 height 6
click at [246, 170] on button "Save" at bounding box center [287, 169] width 130 height 10
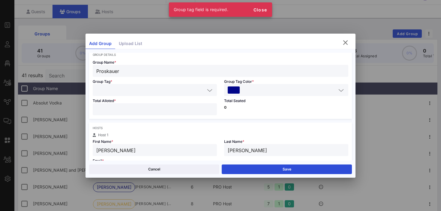
scroll to position [21, 0]
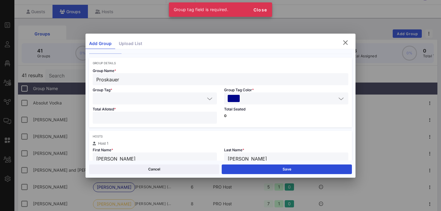
click at [152, 99] on input "text" at bounding box center [150, 99] width 109 height 8
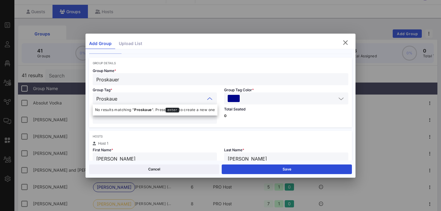
type input "Proskauer"
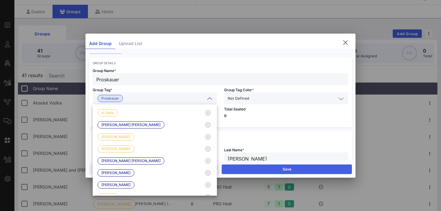
click at [270, 171] on button "Save" at bounding box center [287, 169] width 130 height 10
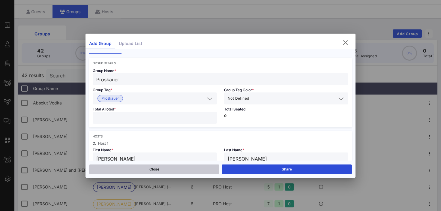
click at [160, 170] on button "Close" at bounding box center [154, 169] width 130 height 10
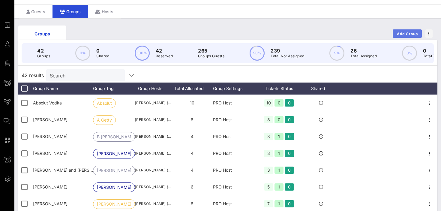
click at [409, 32] on span "Add Group" at bounding box center [408, 34] width 22 height 5
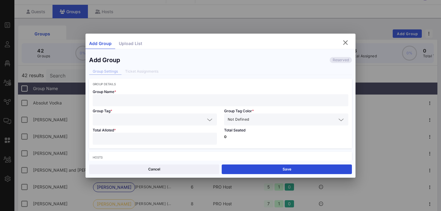
click at [168, 99] on input "text" at bounding box center [220, 100] width 248 height 8
type input "[PERSON_NAME] Fargo Advisors"
click at [233, 136] on p "0" at bounding box center [286, 137] width 124 height 4
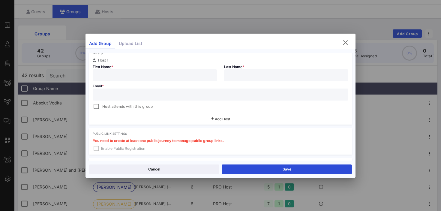
scroll to position [93, 0]
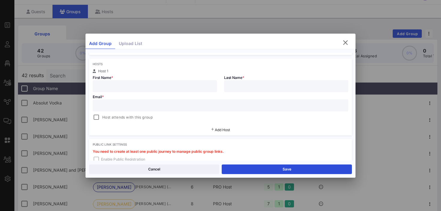
click at [164, 106] on input "text" at bounding box center [220, 105] width 248 height 8
paste input "[PERSON_NAME][EMAIL_ADDRESS][DOMAIN_NAME]"
type input "[PERSON_NAME][EMAIL_ADDRESS][DOMAIN_NAME]"
click at [128, 89] on input "text" at bounding box center [154, 86] width 117 height 8
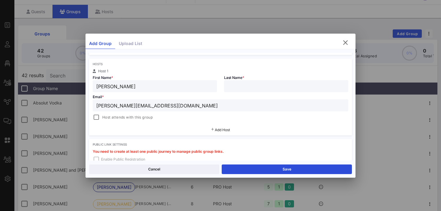
type input "[PERSON_NAME]"
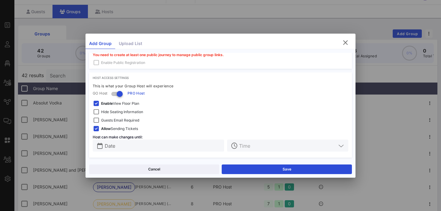
scroll to position [191, 0]
type input "Tillostson"
click at [123, 109] on span "Hide Seating Information" at bounding box center [122, 111] width 42 height 6
click at [118, 103] on span "Enable View Floor Plan" at bounding box center [120, 103] width 38 height 6
click at [114, 120] on span "Guests Email Required" at bounding box center [120, 120] width 38 height 6
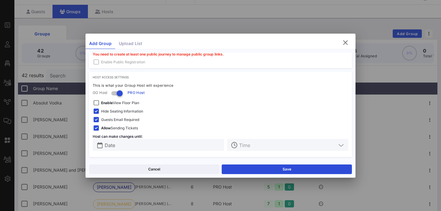
click at [125, 145] on input "Date" at bounding box center [163, 145] width 116 height 8
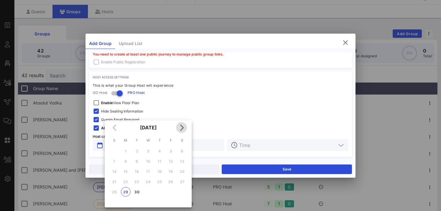
click at [182, 130] on icon "Next month" at bounding box center [181, 127] width 7 height 7
click at [114, 125] on icon "Previous month" at bounding box center [114, 127] width 7 height 7
click at [170, 152] on div "3" at bounding box center [171, 151] width 10 height 5
type input "[DATE]"
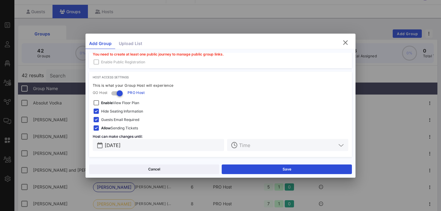
click at [247, 147] on input "text" at bounding box center [287, 145] width 97 height 8
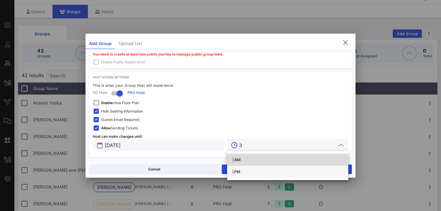
click at [238, 172] on div "3 PM" at bounding box center [288, 171] width 112 height 5
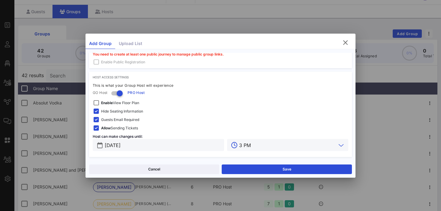
type input "3 PM"
click at [216, 107] on div "Hide Seating Information" at bounding box center [221, 111] width 256 height 8
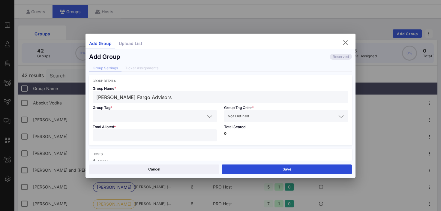
scroll to position [3, 0]
click at [177, 115] on input "text" at bounding box center [150, 117] width 109 height 8
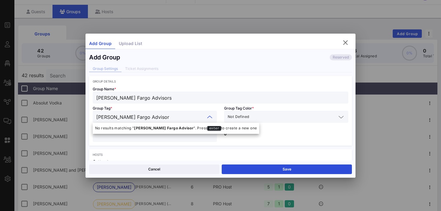
type input "[PERSON_NAME] Fargo Advisors"
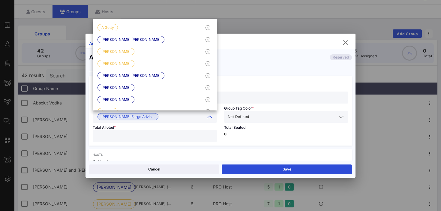
click at [123, 139] on input "number" at bounding box center [154, 136] width 117 height 8
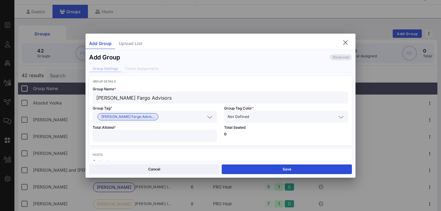
type input "*"
click at [260, 134] on p "0" at bounding box center [286, 134] width 124 height 4
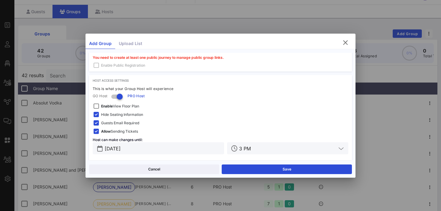
scroll to position [191, 0]
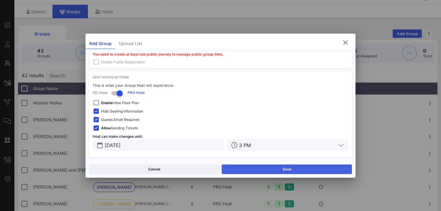
click at [237, 169] on button "Save" at bounding box center [287, 169] width 130 height 10
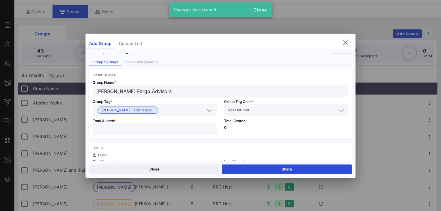
scroll to position [24, 0]
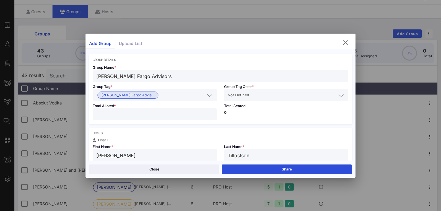
click at [247, 97] on span "Not Defined" at bounding box center [238, 95] width 21 height 6
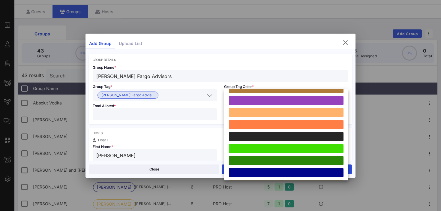
scroll to position [166, 0]
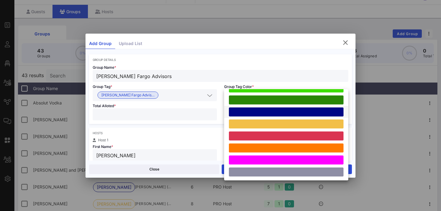
click at [250, 110] on div at bounding box center [286, 111] width 115 height 9
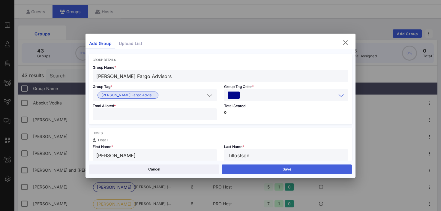
click at [246, 170] on button "Save" at bounding box center [287, 169] width 130 height 10
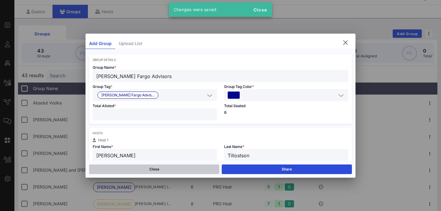
click at [152, 171] on button "Close" at bounding box center [154, 169] width 130 height 10
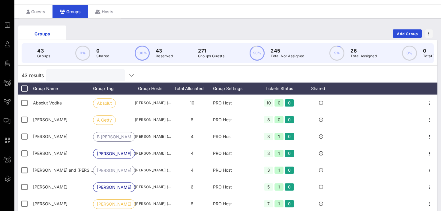
click at [81, 76] on input "text" at bounding box center [85, 75] width 70 height 8
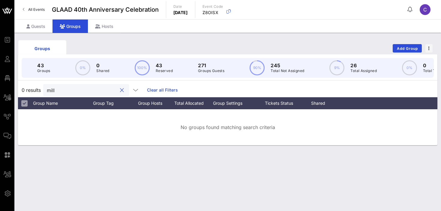
scroll to position [0, 0]
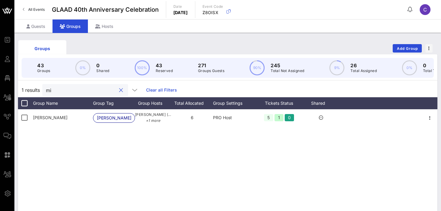
type input "m"
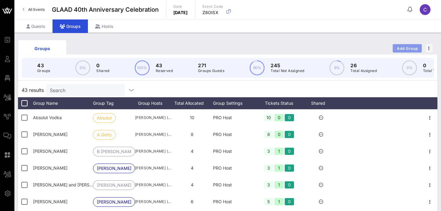
click at [397, 47] on span "Add Group" at bounding box center [408, 48] width 22 height 5
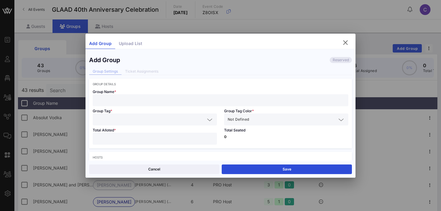
click at [125, 100] on input "text" at bounding box center [220, 100] width 248 height 8
type input "[PERSON_NAME] and [PERSON_NAME]"
click at [117, 122] on input "text" at bounding box center [150, 120] width 109 height 8
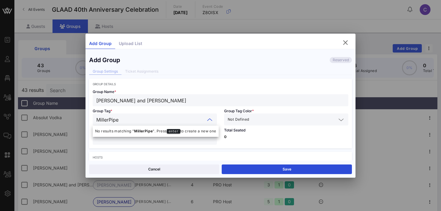
type input "MillerPiper"
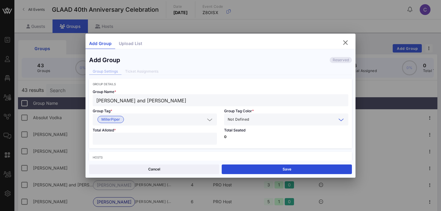
click at [109, 140] on input "number" at bounding box center [154, 139] width 117 height 8
type input "*"
click at [246, 121] on span "Not Defined" at bounding box center [238, 119] width 21 height 6
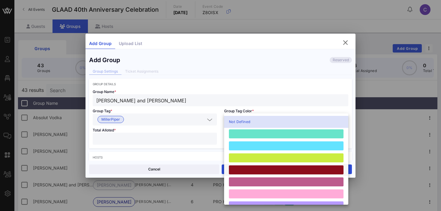
scroll to position [166, 0]
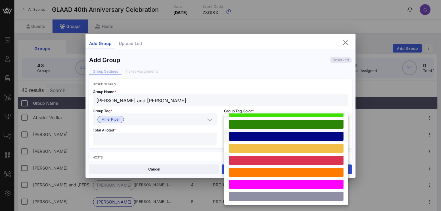
click at [248, 136] on div at bounding box center [286, 136] width 115 height 9
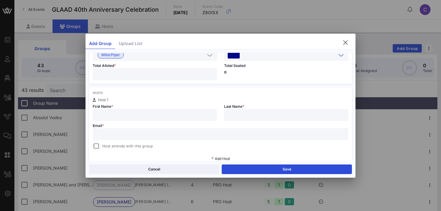
scroll to position [72, 0]
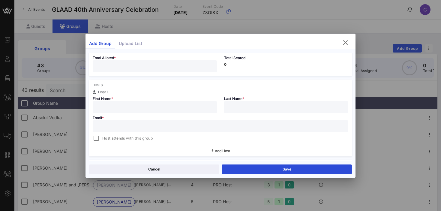
click at [170, 106] on input "text" at bounding box center [154, 107] width 117 height 8
type input "[PERSON_NAME]"
paste input "[EMAIL_ADDRESS][DOMAIN_NAME]"
type input "[EMAIL_ADDRESS][DOMAIN_NAME]"
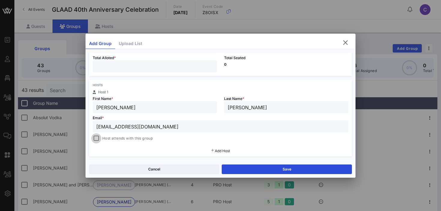
click at [97, 138] on div at bounding box center [96, 138] width 8 height 8
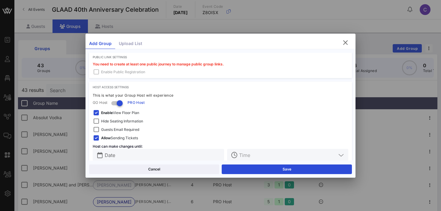
scroll to position [184, 0]
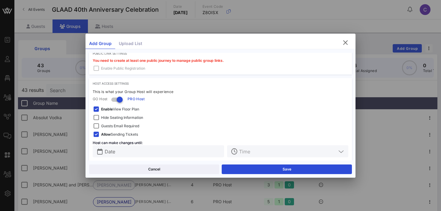
click at [121, 110] on span "Enable View Floor Plan" at bounding box center [120, 109] width 38 height 6
click at [119, 117] on span "Hide Seating Information" at bounding box center [122, 118] width 42 height 6
click at [118, 125] on span "Guests Email Required" at bounding box center [120, 126] width 38 height 6
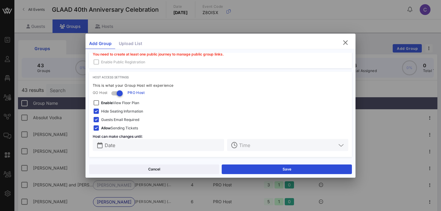
click at [153, 143] on input "Date" at bounding box center [163, 145] width 116 height 8
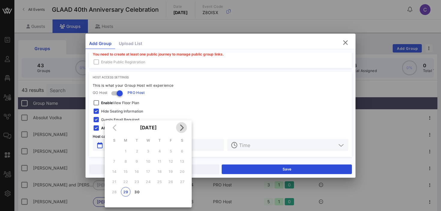
click at [181, 130] on icon "Next month" at bounding box center [181, 127] width 7 height 7
click at [170, 150] on div "3" at bounding box center [171, 151] width 10 height 5
type input "[DATE]"
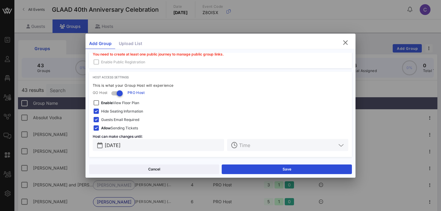
click at [262, 148] on input "text" at bounding box center [287, 145] width 97 height 8
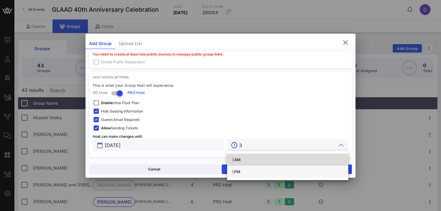
click at [241, 170] on div "3 PM" at bounding box center [288, 171] width 112 height 5
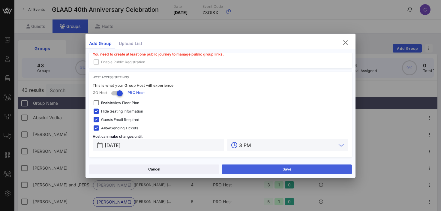
type input "3 PM"
click at [281, 171] on button "Save" at bounding box center [287, 169] width 130 height 10
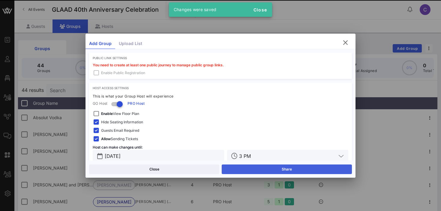
scroll to position [201, 0]
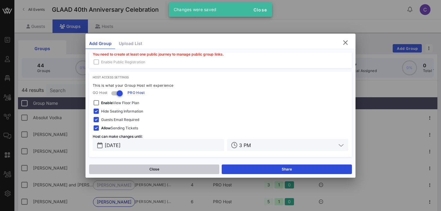
click at [196, 167] on button "Close" at bounding box center [154, 169] width 130 height 10
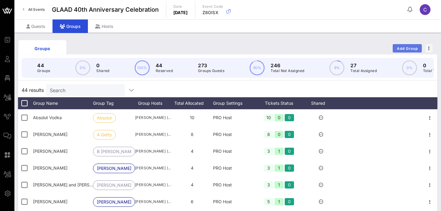
click at [408, 48] on span "Add Group" at bounding box center [408, 48] width 22 height 5
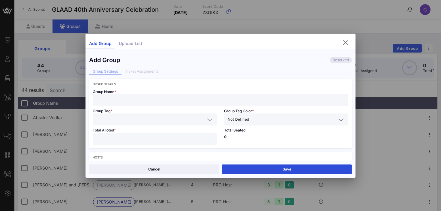
click at [130, 97] on input "text" at bounding box center [220, 100] width 248 height 8
type input "[PERSON_NAME]"
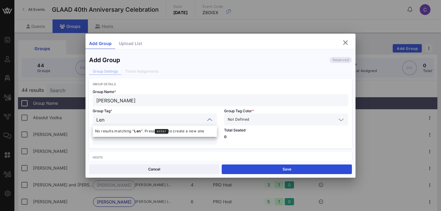
type input "[PERSON_NAME]"
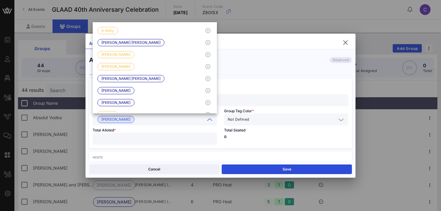
click at [259, 120] on input "text" at bounding box center [293, 120] width 86 height 8
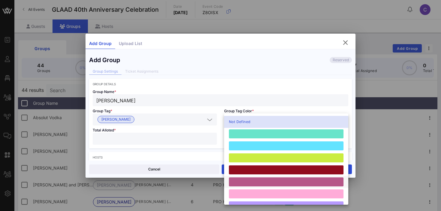
scroll to position [166, 0]
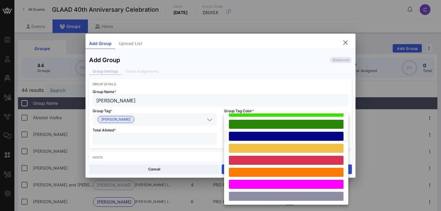
click at [259, 135] on div at bounding box center [286, 136] width 115 height 9
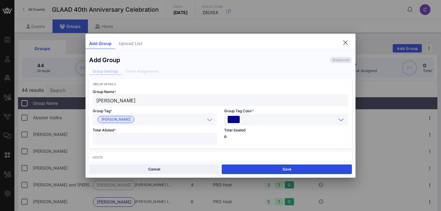
click at [165, 143] on div at bounding box center [154, 139] width 117 height 12
type input "*"
click at [239, 141] on div "Total Seated 0" at bounding box center [286, 136] width 131 height 23
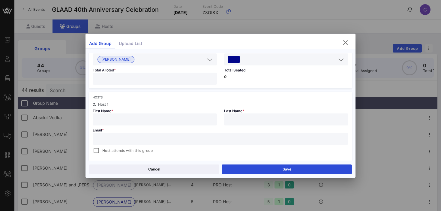
scroll to position [61, 0]
click at [181, 115] on input "text" at bounding box center [154, 119] width 117 height 8
type input "[PERSON_NAME]"
click at [140, 143] on div at bounding box center [220, 138] width 248 height 12
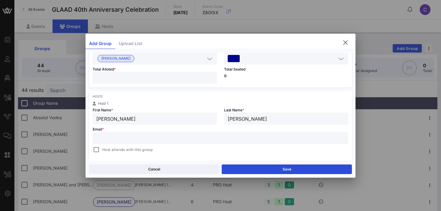
paste input "[EMAIL_ADDRESS][DOMAIN_NAME]"
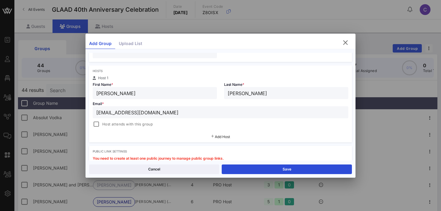
scroll to position [88, 0]
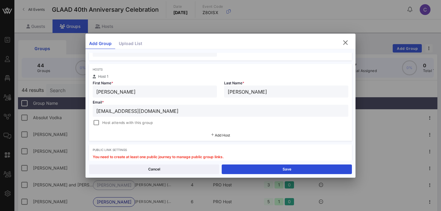
type input "[EMAIL_ADDRESS][DOMAIN_NAME]"
click at [134, 123] on span "Host attends with this group" at bounding box center [127, 123] width 50 height 6
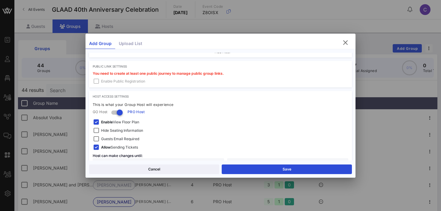
scroll to position [191, 0]
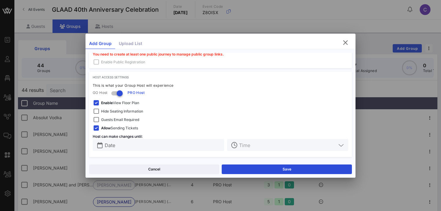
click at [117, 111] on span "Hide Seating Information" at bounding box center [122, 111] width 42 height 6
click at [116, 119] on span "Guests Email Required" at bounding box center [120, 120] width 38 height 6
click at [115, 103] on span "Enable View Floor Plan" at bounding box center [120, 103] width 38 height 6
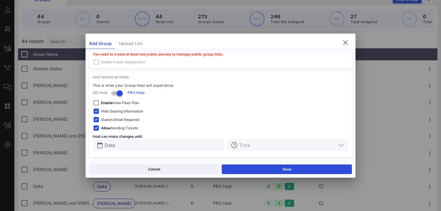
scroll to position [81, 0]
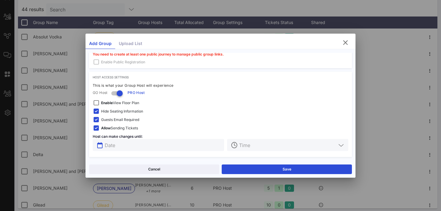
click at [154, 145] on input "text" at bounding box center [163, 145] width 116 height 8
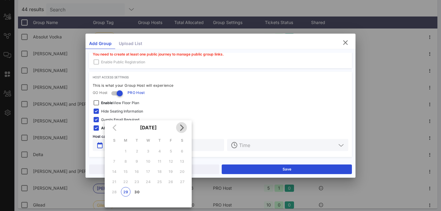
click at [181, 126] on icon "Next month" at bounding box center [181, 127] width 7 height 7
click at [171, 150] on div "3" at bounding box center [171, 151] width 10 height 5
type input "[DATE]"
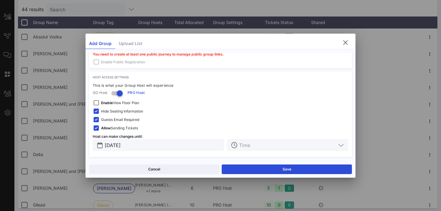
click at [267, 147] on input "text" at bounding box center [287, 145] width 97 height 8
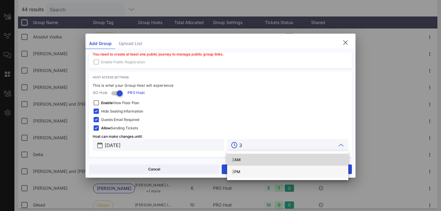
click at [244, 171] on div "3 PM" at bounding box center [288, 171] width 112 height 5
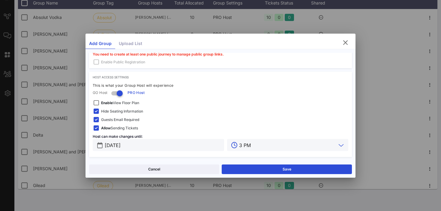
scroll to position [104, 0]
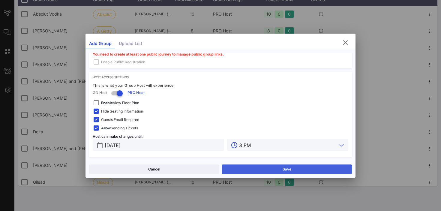
type input "3 PM"
click at [267, 171] on button "Save" at bounding box center [287, 169] width 130 height 10
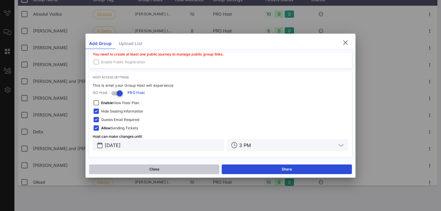
click at [176, 166] on button "Close" at bounding box center [154, 169] width 130 height 10
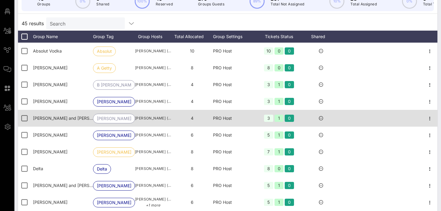
scroll to position [0, 0]
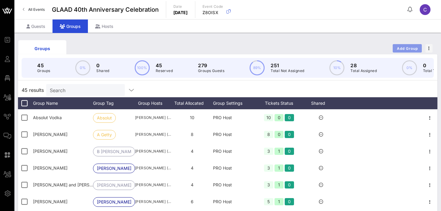
click at [402, 47] on span "Add Group" at bounding box center [408, 48] width 22 height 5
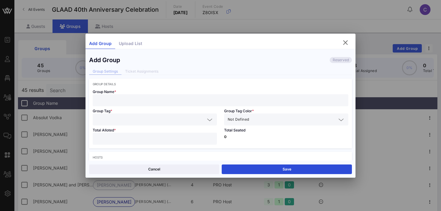
click at [117, 100] on input "text" at bounding box center [220, 100] width 248 height 8
type input "[PERSON_NAME]"
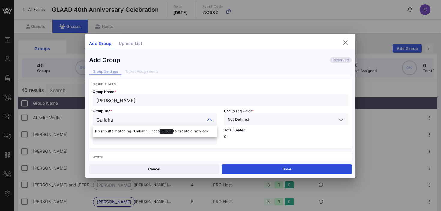
type input "[PERSON_NAME]"
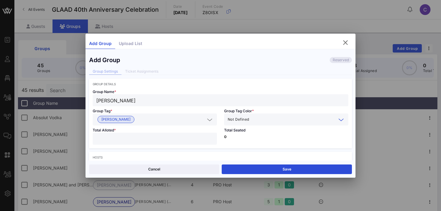
click at [250, 120] on div "Not Defined" at bounding box center [282, 120] width 109 height 8
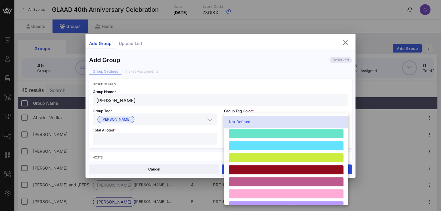
scroll to position [166, 0]
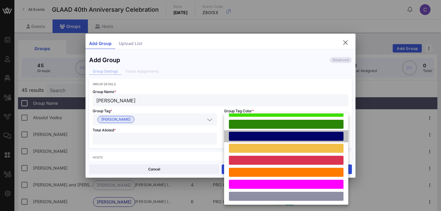
click at [252, 135] on div at bounding box center [286, 136] width 115 height 9
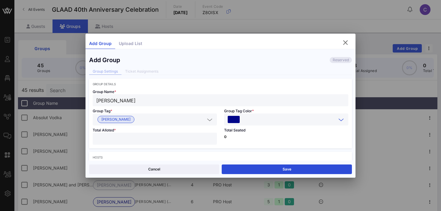
click at [144, 143] on div at bounding box center [154, 139] width 117 height 12
type input "*"
click at [244, 135] on p "0" at bounding box center [286, 137] width 124 height 4
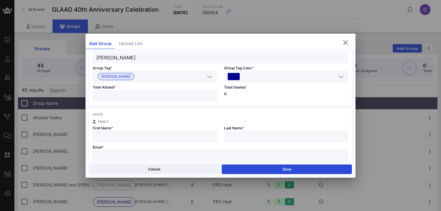
scroll to position [49, 0]
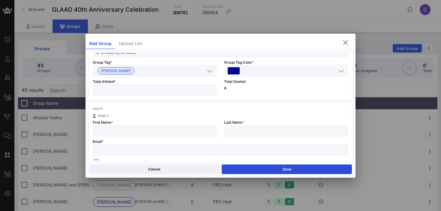
click at [175, 131] on input "text" at bounding box center [154, 131] width 117 height 8
type input "[PERSON_NAME]"
paste input "[EMAIL_ADDRESS][DOMAIN_NAME]"
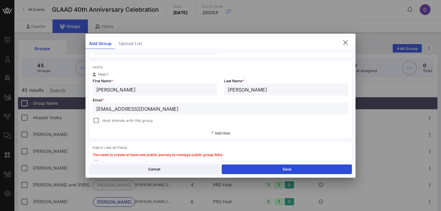
scroll to position [107, 0]
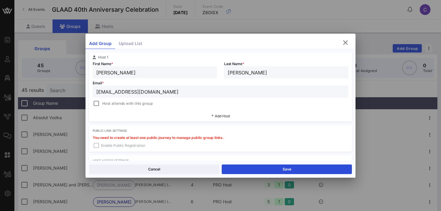
type input "[EMAIL_ADDRESS][DOMAIN_NAME]"
click at [130, 104] on span "Host attends with this group" at bounding box center [127, 104] width 50 height 6
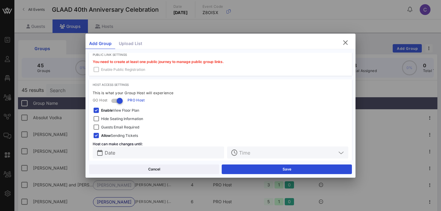
scroll to position [191, 0]
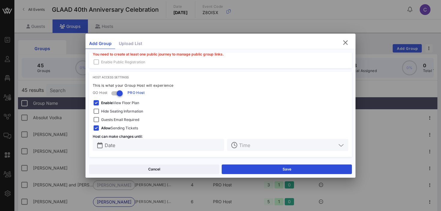
click at [119, 113] on span "Hide Seating Information" at bounding box center [122, 111] width 42 height 6
click at [117, 104] on span "Enable View Floor Plan" at bounding box center [120, 103] width 38 height 6
click at [115, 120] on span "Guests Email Required" at bounding box center [120, 120] width 38 height 6
click at [119, 147] on input "Date" at bounding box center [163, 145] width 116 height 8
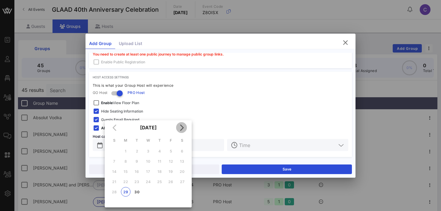
click at [181, 129] on icon "Next month" at bounding box center [181, 127] width 7 height 7
click at [167, 152] on div "3" at bounding box center [171, 151] width 10 height 5
type input "[DATE]"
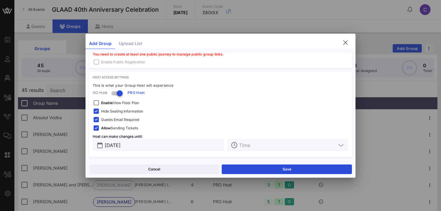
click at [254, 146] on input "text" at bounding box center [287, 145] width 97 height 8
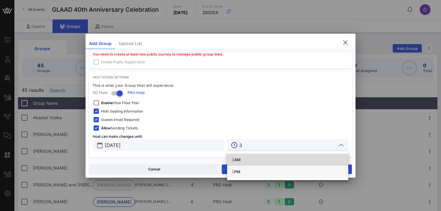
click at [249, 171] on div "3 PM" at bounding box center [288, 171] width 112 height 5
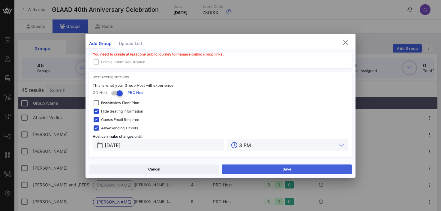
type input "3 PM"
click at [253, 170] on button "Save" at bounding box center [287, 169] width 130 height 10
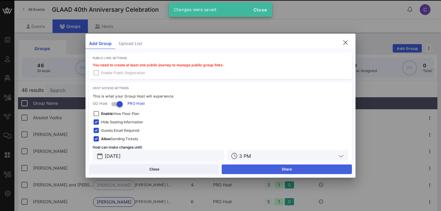
scroll to position [201, 0]
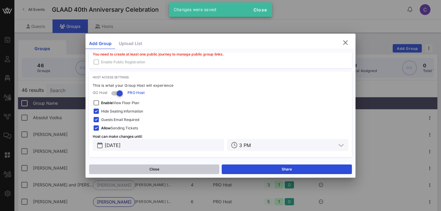
click at [187, 171] on button "Close" at bounding box center [154, 169] width 130 height 10
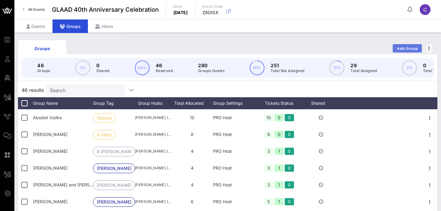
click at [411, 48] on span "Add Group" at bounding box center [408, 48] width 22 height 5
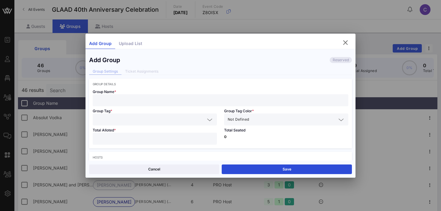
click at [145, 101] on input "text" at bounding box center [220, 100] width 248 height 8
type input "[PERSON_NAME]"
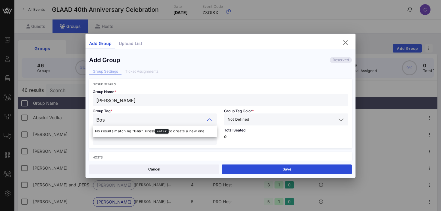
type input "Bose"
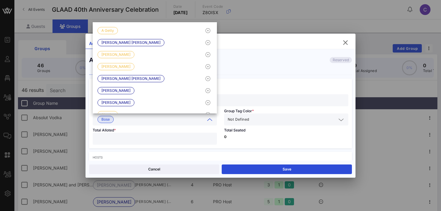
click at [270, 122] on input "text" at bounding box center [293, 120] width 86 height 8
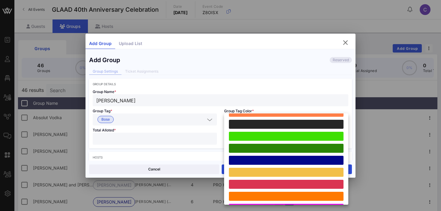
scroll to position [166, 0]
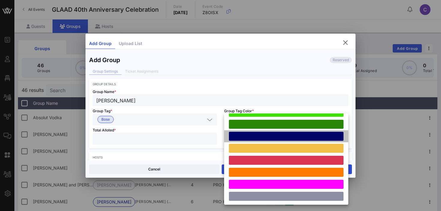
click at [260, 138] on div at bounding box center [286, 136] width 115 height 9
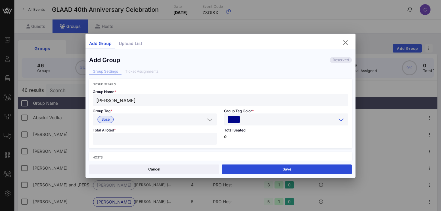
click at [159, 139] on input "number" at bounding box center [154, 139] width 117 height 8
type input "*"
click at [243, 138] on div "Total Seated 0" at bounding box center [286, 136] width 131 height 23
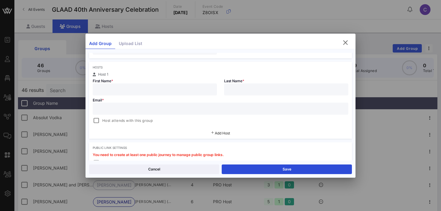
scroll to position [91, 0]
click at [158, 88] on input "text" at bounding box center [154, 88] width 117 height 8
type input "[PERSON_NAME]"
type input "Bose"
click at [128, 112] on div at bounding box center [220, 107] width 248 height 12
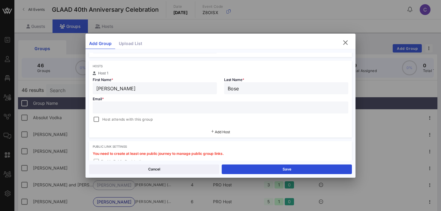
paste input "[EMAIL_ADDRESS][DOMAIN_NAME]"
type input "[EMAIL_ADDRESS][DOMAIN_NAME]"
click at [100, 120] on div at bounding box center [96, 119] width 8 height 8
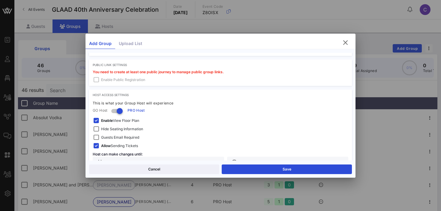
scroll to position [180, 0]
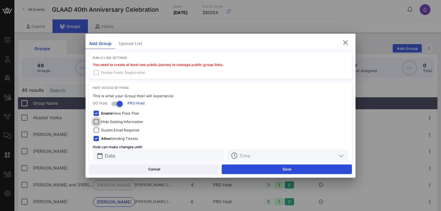
click at [95, 121] on div at bounding box center [96, 122] width 8 height 8
click at [96, 112] on div at bounding box center [96, 113] width 8 height 8
click at [95, 132] on div at bounding box center [96, 130] width 8 height 8
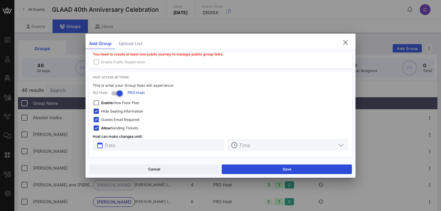
click at [143, 143] on input "text" at bounding box center [163, 145] width 116 height 8
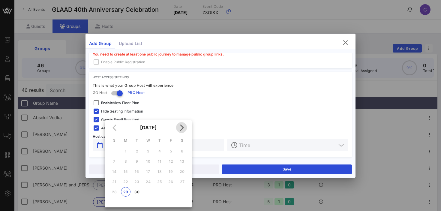
click at [182, 126] on icon "Next month" at bounding box center [181, 127] width 7 height 7
click at [171, 150] on div "3" at bounding box center [171, 151] width 10 height 5
type input "[DATE]"
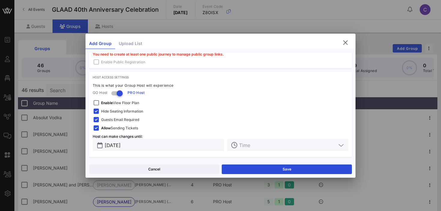
click at [255, 146] on input "text" at bounding box center [287, 145] width 97 height 8
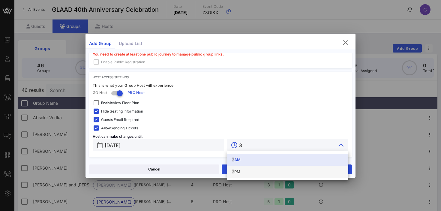
click at [239, 171] on div "3 PM" at bounding box center [288, 171] width 112 height 5
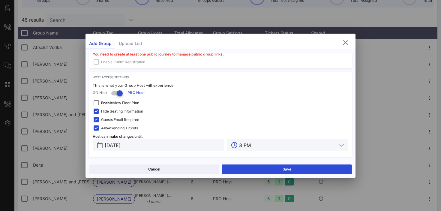
scroll to position [104, 0]
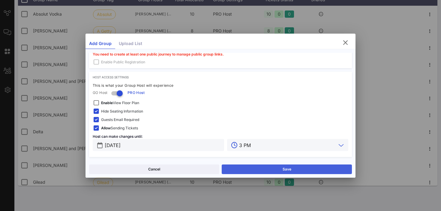
type input "3 PM"
click at [239, 166] on button "Save" at bounding box center [287, 169] width 130 height 10
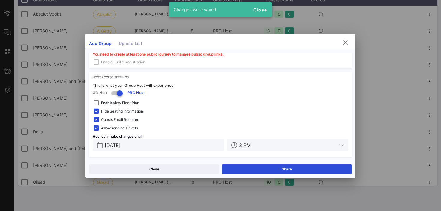
click at [182, 164] on div "Close Share" at bounding box center [221, 169] width 270 height 17
click at [181, 167] on button "Close" at bounding box center [154, 169] width 130 height 10
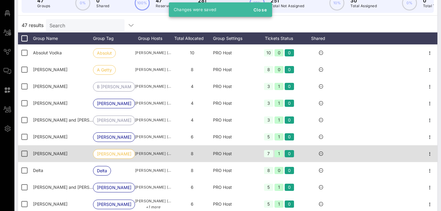
scroll to position [0, 0]
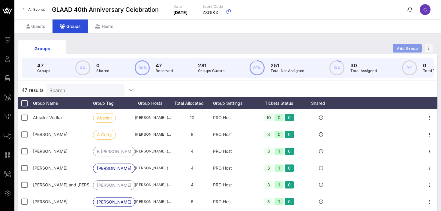
click at [400, 47] on span "Add Group" at bounding box center [408, 48] width 22 height 5
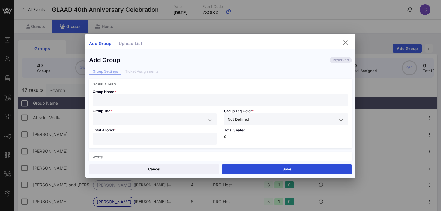
click at [168, 101] on input "text" at bounding box center [220, 100] width 248 height 8
paste input "[PERSON_NAME] Coaching"
type input "[PERSON_NAME] Coaching"
click at [128, 119] on input "text" at bounding box center [150, 120] width 109 height 8
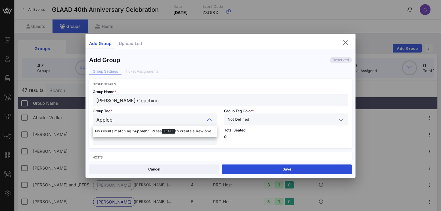
type input "[PERSON_NAME]"
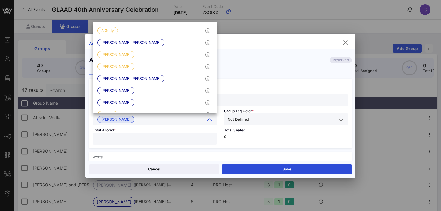
click at [248, 120] on span "Not Defined" at bounding box center [238, 119] width 21 height 6
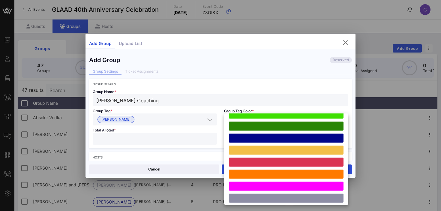
scroll to position [166, 0]
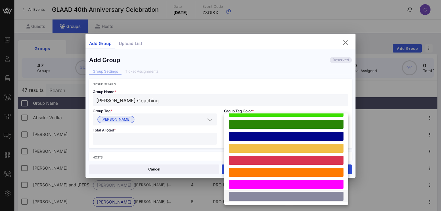
click at [256, 197] on div at bounding box center [286, 196] width 115 height 9
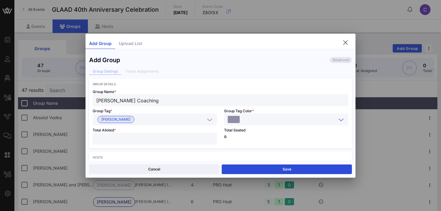
click at [127, 137] on input "number" at bounding box center [154, 139] width 117 height 8
type input "*"
click at [250, 139] on div "Total Seated 0" at bounding box center [286, 136] width 131 height 23
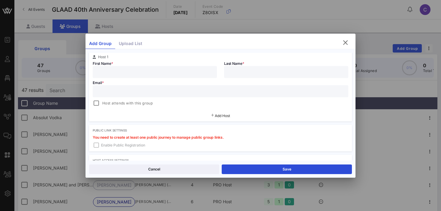
scroll to position [110, 0]
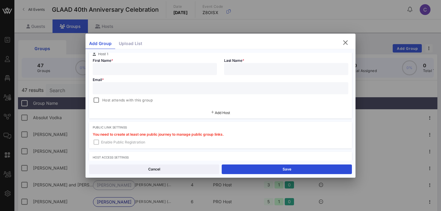
click at [157, 70] on input "text" at bounding box center [154, 69] width 117 height 8
type input "[PERSON_NAME]"
click at [117, 89] on input "text" at bounding box center [220, 88] width 248 height 8
paste input "[PERSON_NAME][EMAIL_ADDRESS][PERSON_NAME][DOMAIN_NAME]"
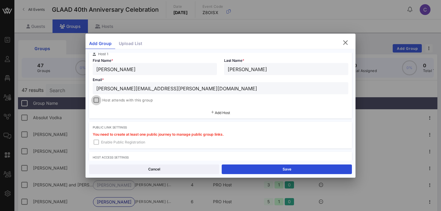
type input "[PERSON_NAME][EMAIL_ADDRESS][PERSON_NAME][DOMAIN_NAME]"
click at [98, 101] on div at bounding box center [96, 100] width 8 height 8
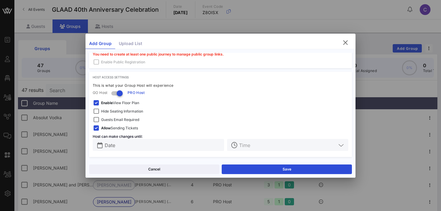
scroll to position [191, 0]
click at [112, 112] on span "Hide Seating Information" at bounding box center [122, 111] width 42 height 6
click at [111, 104] on strong "Enable" at bounding box center [107, 103] width 12 height 5
click at [110, 118] on span "Guests Email Required" at bounding box center [120, 120] width 38 height 6
click at [112, 146] on input "text" at bounding box center [163, 145] width 116 height 8
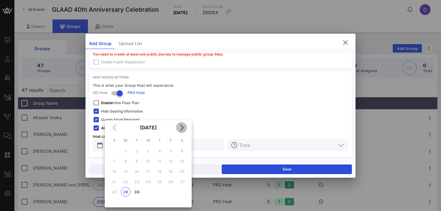
click at [182, 127] on icon "Next month" at bounding box center [181, 127] width 7 height 7
click at [172, 151] on div "3" at bounding box center [171, 151] width 10 height 5
type input "[DATE]"
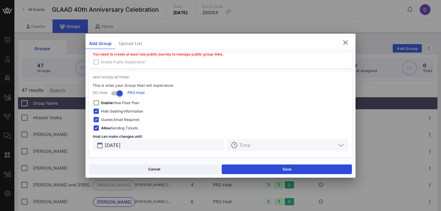
click at [264, 147] on input "text" at bounding box center [287, 145] width 97 height 8
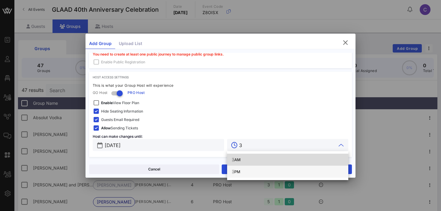
click at [236, 171] on div "3 PM" at bounding box center [288, 171] width 112 height 5
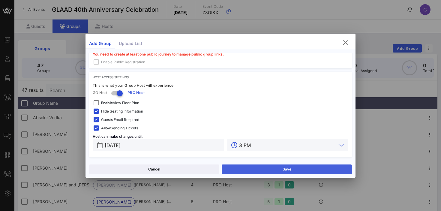
type input "3 PM"
click at [247, 170] on button "Save" at bounding box center [287, 169] width 130 height 10
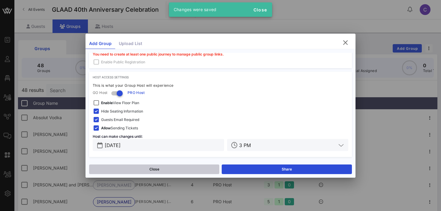
click at [177, 166] on button "Close" at bounding box center [154, 169] width 130 height 10
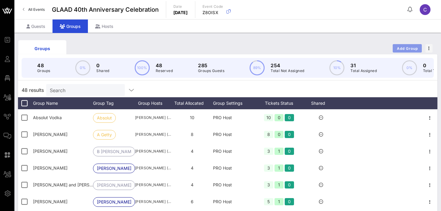
click at [407, 47] on span "Add Group" at bounding box center [408, 48] width 22 height 5
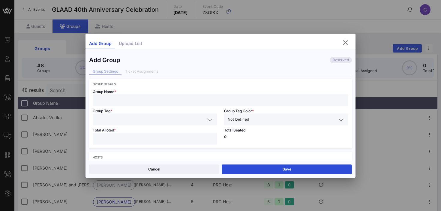
click at [127, 96] on input "text" at bounding box center [220, 100] width 248 height 8
paste input "[PERSON_NAME] and [PERSON_NAME]"
type input "[PERSON_NAME] and [PERSON_NAME]"
click at [112, 118] on input "text" at bounding box center [150, 120] width 109 height 8
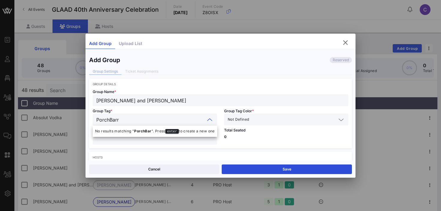
type input "PorchBarry"
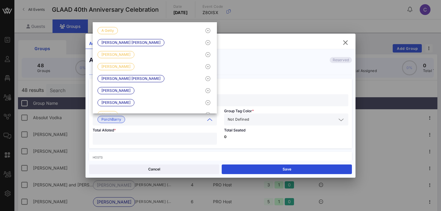
click at [260, 122] on input "text" at bounding box center [293, 120] width 86 height 8
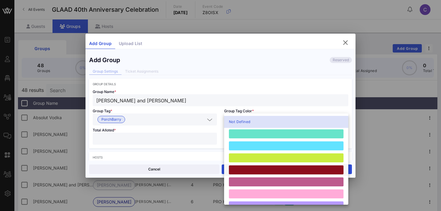
scroll to position [166, 0]
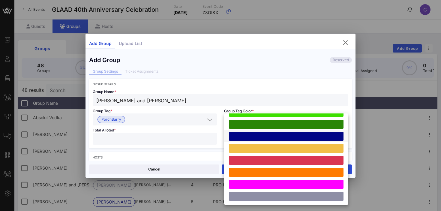
click at [264, 135] on div at bounding box center [286, 136] width 115 height 9
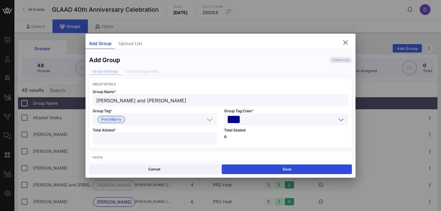
click at [158, 140] on input "number" at bounding box center [154, 139] width 117 height 8
type input "*"
click at [251, 138] on p "0" at bounding box center [286, 137] width 124 height 4
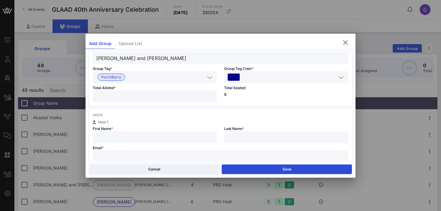
scroll to position [59, 0]
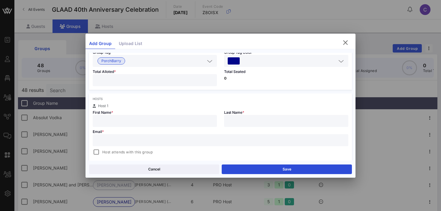
click at [158, 122] on input "text" at bounding box center [154, 121] width 117 height 8
type input "Antonious"
type input "Porch"
paste input "[PERSON_NAME][EMAIL_ADDRESS][DOMAIN_NAME]"
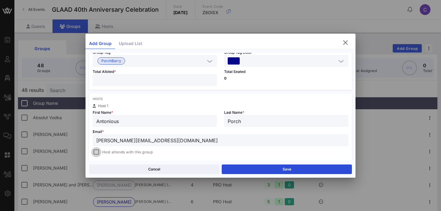
type input "[PERSON_NAME][EMAIL_ADDRESS][DOMAIN_NAME]"
click at [96, 153] on div at bounding box center [96, 152] width 8 height 8
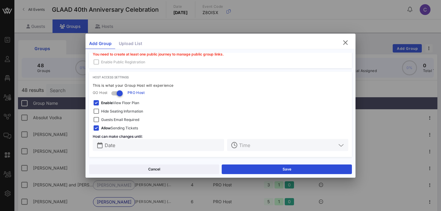
scroll to position [191, 0]
click at [104, 113] on span "Hide Seating Information" at bounding box center [122, 111] width 42 height 6
click at [107, 103] on strong "Enable" at bounding box center [107, 103] width 12 height 5
click at [107, 119] on span "Guests Email Required" at bounding box center [120, 120] width 38 height 6
click at [114, 146] on input "Date" at bounding box center [163, 145] width 116 height 8
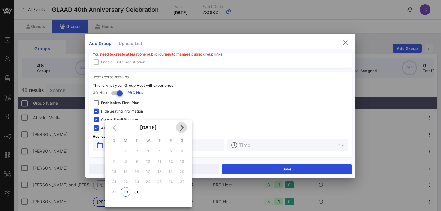
click at [181, 126] on icon "Next month" at bounding box center [181, 127] width 7 height 7
click at [171, 151] on div "3" at bounding box center [171, 151] width 10 height 5
type input "[DATE]"
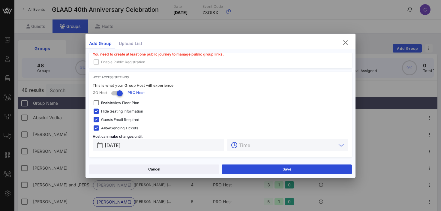
click at [241, 143] on input "text" at bounding box center [287, 145] width 97 height 8
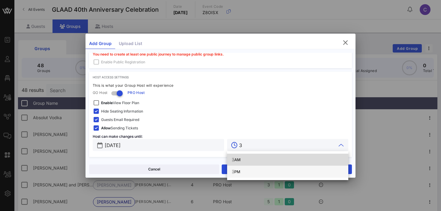
click at [240, 170] on div "3 PM" at bounding box center [288, 171] width 112 height 5
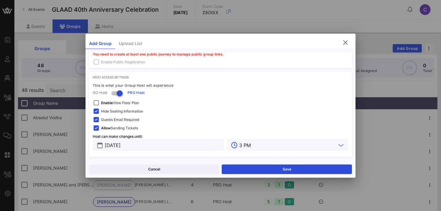
type input "3 PM"
click at [240, 170] on button "Save" at bounding box center [287, 169] width 130 height 10
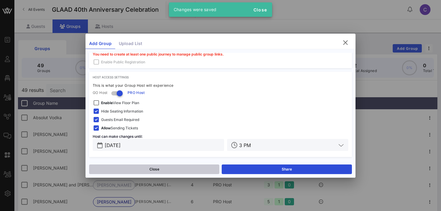
click at [169, 169] on button "Close" at bounding box center [154, 169] width 130 height 10
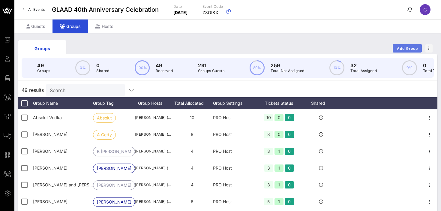
click at [400, 49] on span "Add Group" at bounding box center [408, 48] width 22 height 5
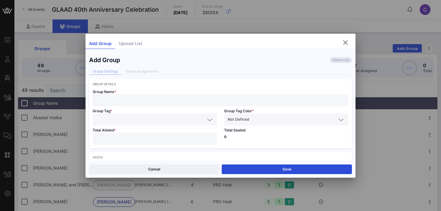
click at [141, 99] on input "text" at bounding box center [220, 100] width 248 height 8
paste input "[PERSON_NAME] and [PERSON_NAME]"
type input "[PERSON_NAME] and [PERSON_NAME]"
click at [134, 141] on input "number" at bounding box center [154, 139] width 117 height 8
type input "*"
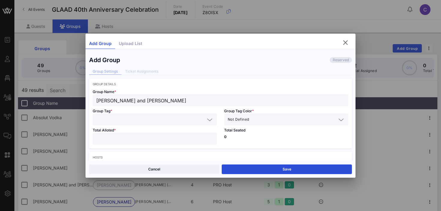
click at [269, 123] on div "Not Defined" at bounding box center [286, 119] width 117 height 12
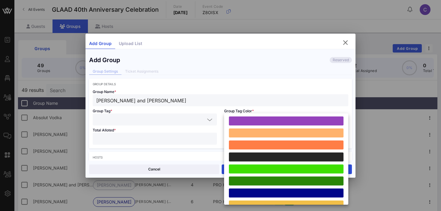
scroll to position [166, 0]
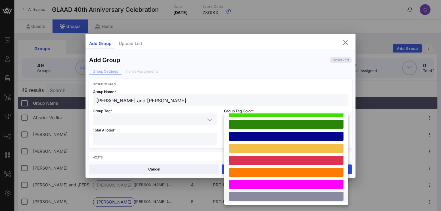
click at [256, 194] on div at bounding box center [286, 196] width 115 height 9
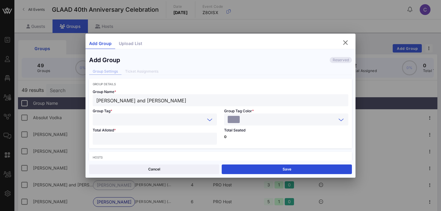
click at [127, 122] on input "text" at bounding box center [150, 120] width 109 height 8
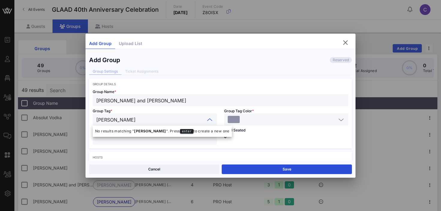
type input "[PERSON_NAME]"
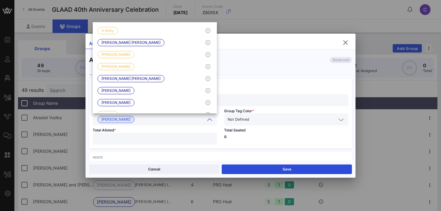
click at [237, 136] on p "0" at bounding box center [286, 137] width 124 height 4
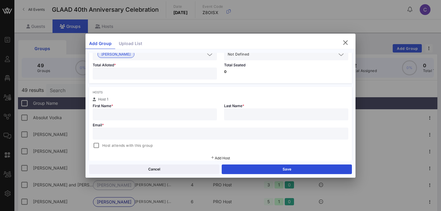
scroll to position [71, 0]
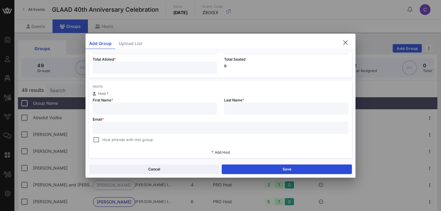
click at [161, 108] on input "text" at bounding box center [154, 109] width 117 height 8
type input "Aiden"
type input "[PERSON_NAME]"
click at [113, 131] on input "text" at bounding box center [220, 128] width 248 height 8
paste input "[PERSON_NAME] and [PERSON_NAME]"
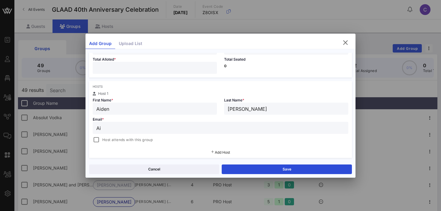
type input "A"
paste input "[EMAIL_ADDRESS][DOMAIN_NAME]"
type input "[EMAIL_ADDRESS][DOMAIN_NAME]"
click at [98, 140] on div at bounding box center [96, 140] width 8 height 8
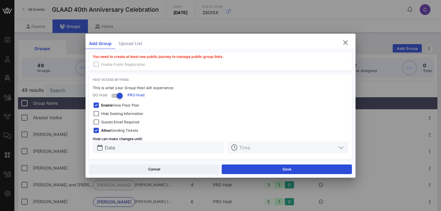
scroll to position [191, 0]
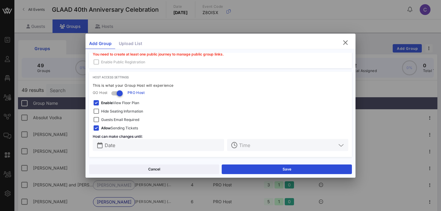
click at [128, 111] on span "Hide Seating Information" at bounding box center [122, 111] width 42 height 6
click at [123, 103] on span "Enable View Floor Plan" at bounding box center [120, 103] width 38 height 6
click at [122, 120] on span "Guests Email Required" at bounding box center [120, 120] width 38 height 6
click at [120, 144] on input "Date" at bounding box center [163, 145] width 116 height 8
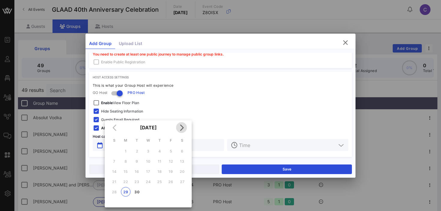
click at [181, 128] on icon "Next month" at bounding box center [181, 127] width 7 height 7
click at [171, 151] on div "3" at bounding box center [171, 151] width 10 height 5
type input "[DATE]"
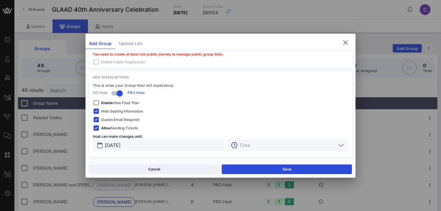
click at [260, 141] on input "text" at bounding box center [287, 145] width 97 height 8
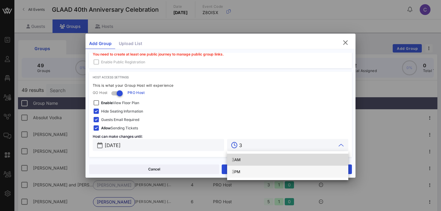
click at [238, 169] on div "3 PM" at bounding box center [288, 172] width 112 height 10
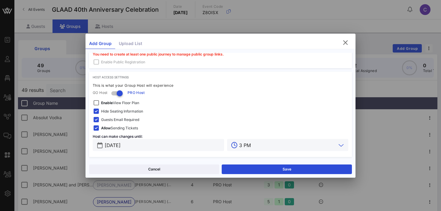
type input "3 PM"
click at [234, 131] on div "Allow Sending Tickets" at bounding box center [221, 128] width 256 height 7
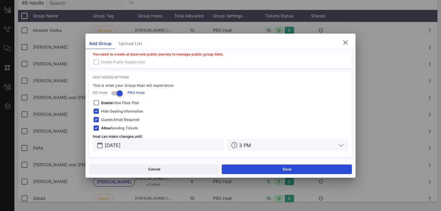
scroll to position [104, 0]
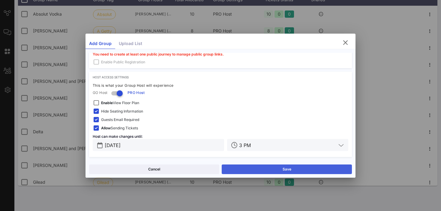
click at [249, 169] on button "Save" at bounding box center [287, 169] width 130 height 10
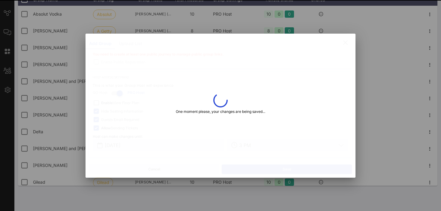
type input "[PERSON_NAME]"
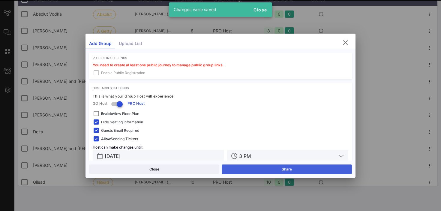
scroll to position [201, 0]
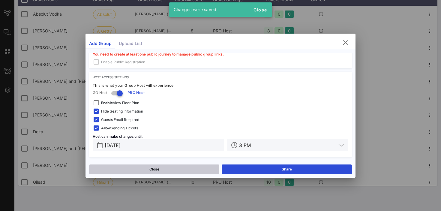
click at [180, 167] on button "Close" at bounding box center [154, 169] width 130 height 10
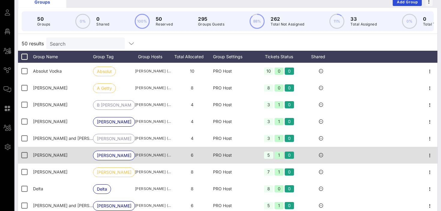
scroll to position [0, 0]
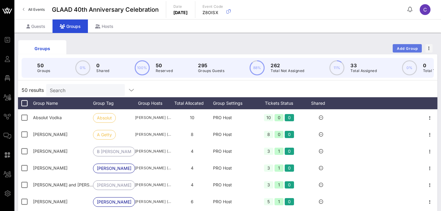
click at [401, 47] on span "Add Group" at bounding box center [408, 48] width 22 height 5
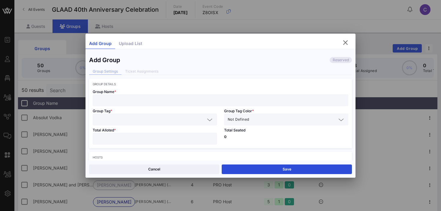
click at [136, 99] on input "text" at bounding box center [220, 100] width 248 height 8
type input "[PERSON_NAME]"
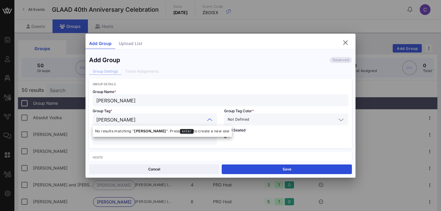
type input "[PERSON_NAME]"
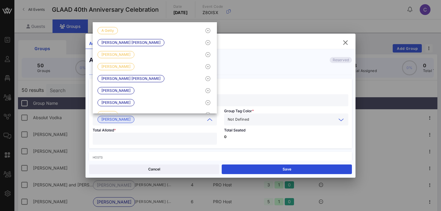
click at [252, 123] on input "text" at bounding box center [293, 120] width 86 height 8
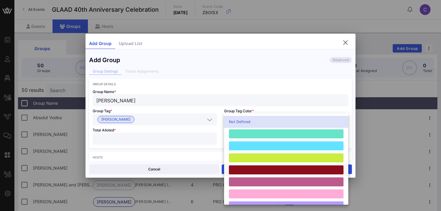
scroll to position [166, 0]
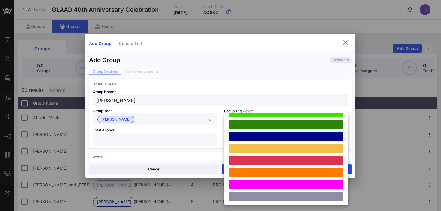
click at [251, 135] on div at bounding box center [286, 136] width 115 height 9
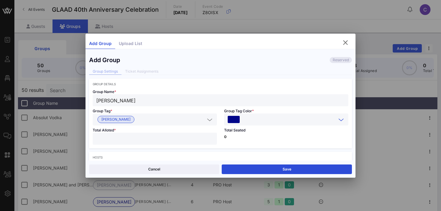
click at [251, 118] on input "text" at bounding box center [288, 120] width 95 height 8
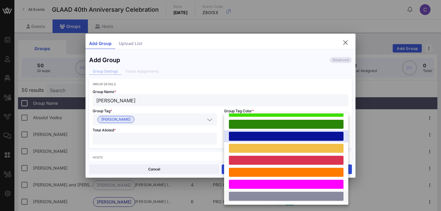
click at [251, 195] on div at bounding box center [286, 196] width 115 height 9
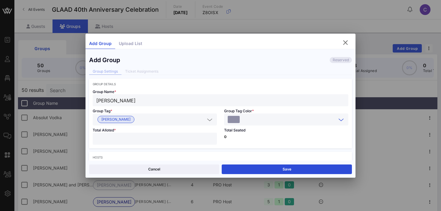
click at [158, 139] on input "number" at bounding box center [154, 139] width 117 height 8
type input "*"
click at [253, 137] on p "0" at bounding box center [286, 137] width 124 height 4
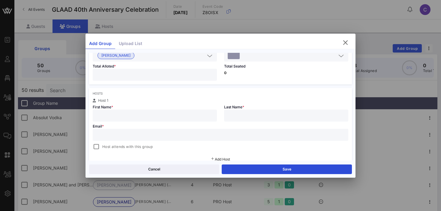
scroll to position [70, 0]
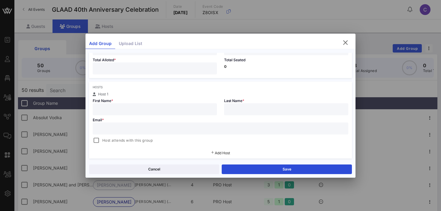
click at [158, 106] on input "text" at bounding box center [154, 109] width 117 height 8
type input "[PERSON_NAME]"
click at [111, 128] on input "text" at bounding box center [220, 129] width 248 height 8
paste input "[EMAIL_ADDRESS][DOMAIN_NAME]"
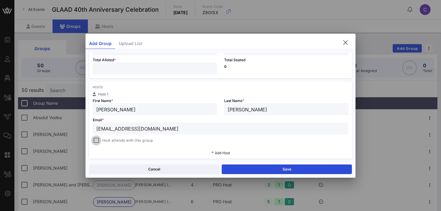
type input "[EMAIL_ADDRESS][DOMAIN_NAME]"
click at [97, 139] on div at bounding box center [96, 140] width 8 height 8
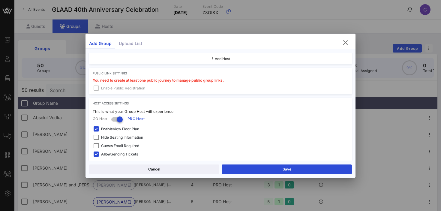
scroll to position [179, 0]
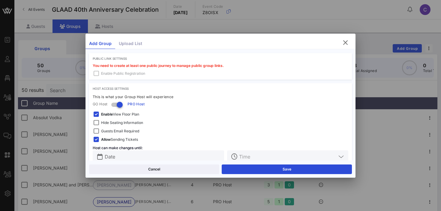
click at [110, 121] on span "Hide Seating Information" at bounding box center [122, 123] width 42 height 6
click at [107, 116] on strong "Enable" at bounding box center [107, 114] width 12 height 5
click at [107, 131] on span "Guests Email Required" at bounding box center [120, 131] width 38 height 6
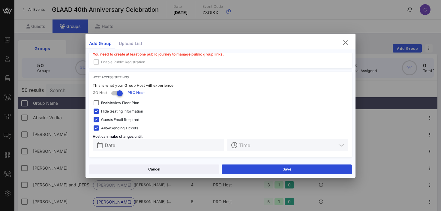
click at [138, 141] on input "Date" at bounding box center [163, 145] width 116 height 8
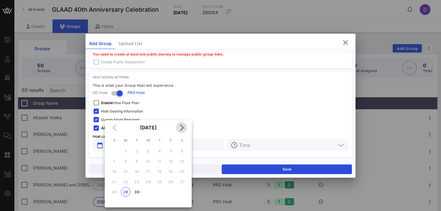
click at [183, 128] on icon "Next month" at bounding box center [181, 127] width 7 height 7
click at [172, 150] on div "3" at bounding box center [171, 151] width 10 height 5
type input "[DATE]"
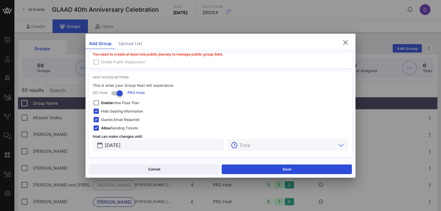
click at [252, 144] on input "text" at bounding box center [287, 145] width 97 height 8
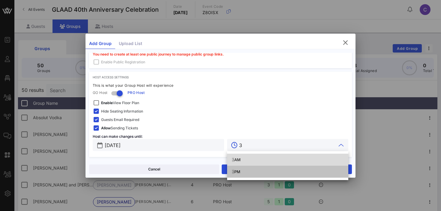
click at [238, 170] on div "3 PM" at bounding box center [288, 171] width 112 height 5
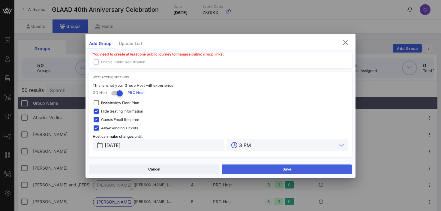
type input "3 PM"
click at [261, 170] on button "Save" at bounding box center [287, 169] width 130 height 10
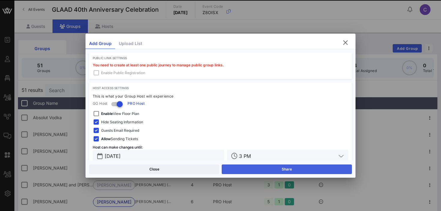
scroll to position [201, 0]
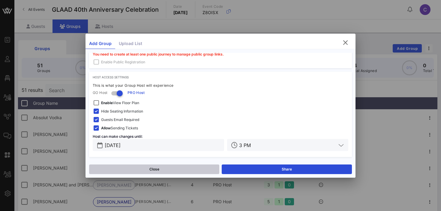
click at [190, 169] on button "Close" at bounding box center [154, 169] width 130 height 10
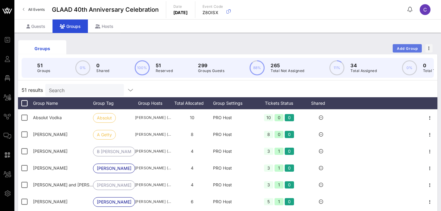
click at [398, 49] on span "Add Group" at bounding box center [408, 48] width 22 height 5
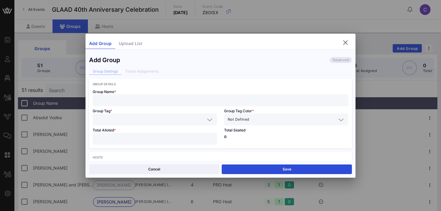
click at [140, 141] on input "number" at bounding box center [154, 139] width 117 height 8
type input "*"
click at [246, 120] on span "Not Defined" at bounding box center [238, 119] width 21 height 6
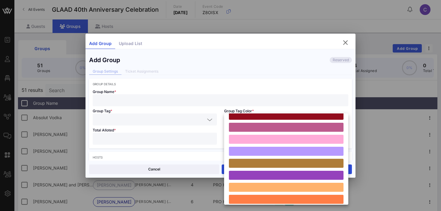
scroll to position [166, 0]
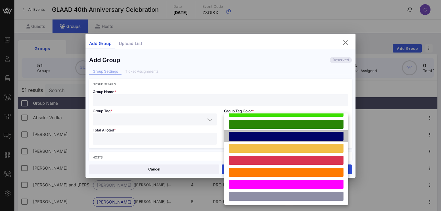
click at [251, 138] on div at bounding box center [286, 136] width 115 height 9
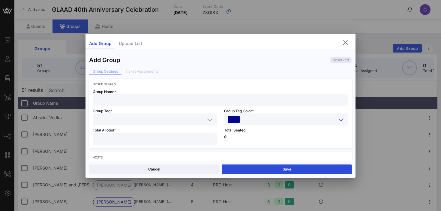
click at [130, 99] on input "text" at bounding box center [220, 100] width 248 height 8
type input "[PERSON_NAME]"
click at [118, 119] on input "text" at bounding box center [150, 120] width 109 height 8
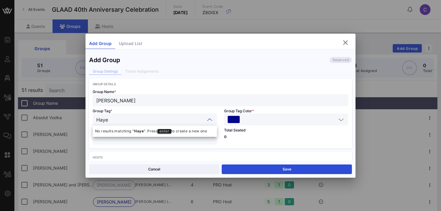
type input "[PERSON_NAME]"
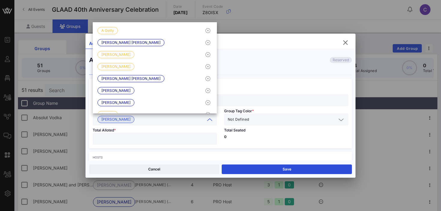
click at [234, 137] on p "0" at bounding box center [286, 137] width 124 height 4
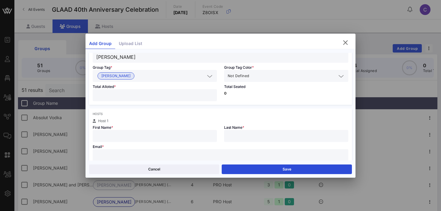
scroll to position [47, 0]
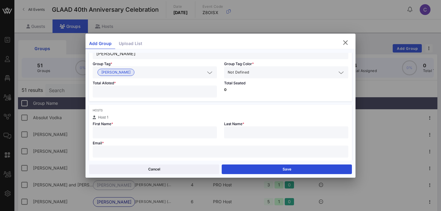
click at [161, 149] on input "text" at bounding box center [220, 152] width 248 height 8
paste input "[EMAIL_ADDRESS][DOMAIN_NAME]"
type input "[EMAIL_ADDRESS][DOMAIN_NAME]"
click at [131, 133] on input "text" at bounding box center [154, 132] width 117 height 8
type input "[PERSON_NAME]"
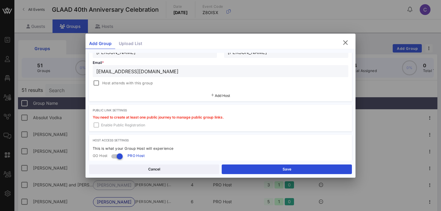
scroll to position [128, 0]
type input "[PERSON_NAME]"
click at [113, 83] on span "Host attends with this group" at bounding box center [127, 83] width 50 height 6
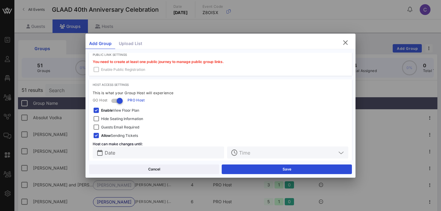
scroll to position [191, 0]
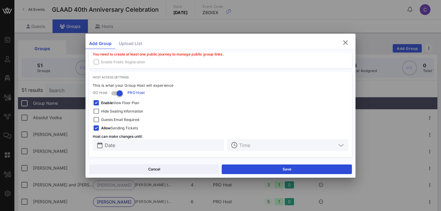
click at [108, 102] on strong "Enable" at bounding box center [107, 103] width 12 height 5
click at [108, 109] on span "Hide Seating Information" at bounding box center [122, 111] width 42 height 6
click at [108, 117] on span "Guests Email Required" at bounding box center [120, 120] width 38 height 6
click at [120, 142] on input "Date" at bounding box center [163, 145] width 116 height 8
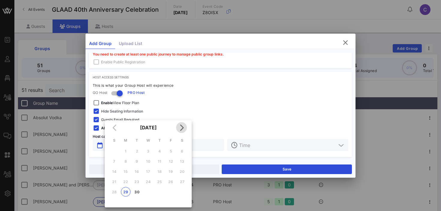
click at [182, 127] on icon "Next month" at bounding box center [181, 127] width 7 height 7
click at [170, 151] on div "3" at bounding box center [171, 151] width 10 height 5
type input "[DATE]"
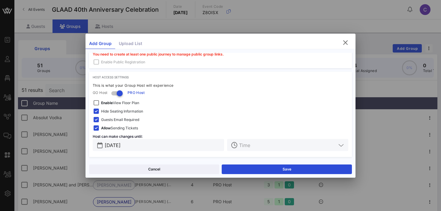
click at [243, 142] on input "text" at bounding box center [287, 145] width 97 height 8
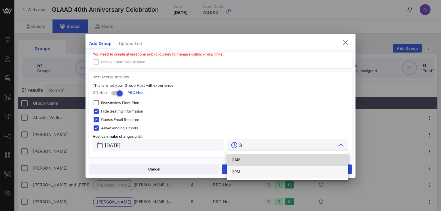
click at [238, 170] on div "3 PM" at bounding box center [288, 171] width 112 height 5
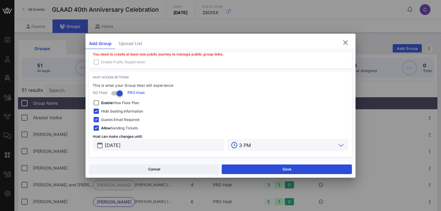
type input "3 PM"
click at [238, 170] on button "Save" at bounding box center [287, 169] width 130 height 10
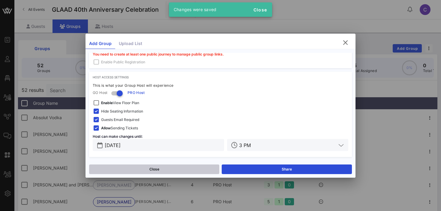
click at [170, 172] on button "Close" at bounding box center [154, 169] width 130 height 10
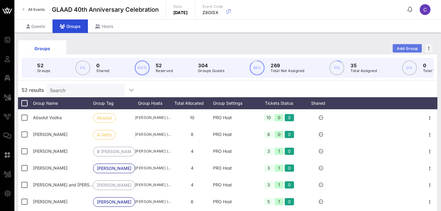
click at [400, 48] on span "Add Group" at bounding box center [408, 48] width 22 height 5
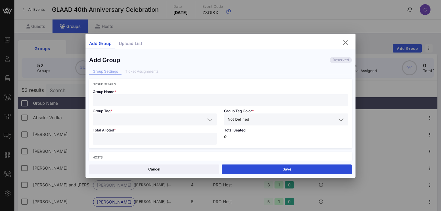
click at [135, 102] on input "text" at bounding box center [220, 100] width 248 height 8
type input "[PERSON_NAME] [PERSON_NAME]"
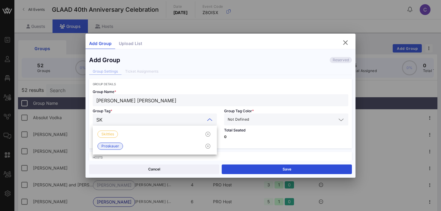
type input "SKE"
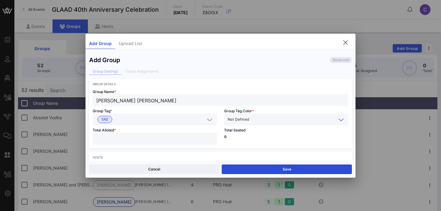
click at [270, 118] on input "text" at bounding box center [293, 120] width 86 height 8
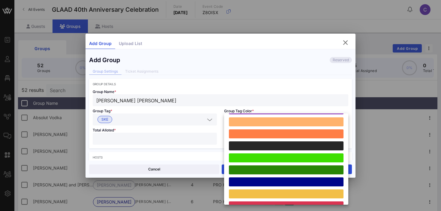
scroll to position [166, 0]
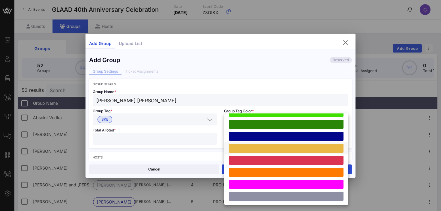
click at [266, 148] on div at bounding box center [286, 148] width 115 height 9
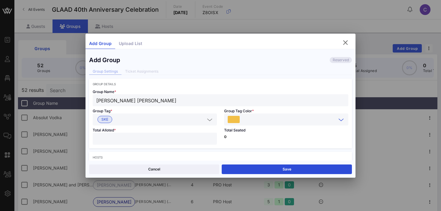
click at [166, 140] on input "number" at bounding box center [154, 139] width 117 height 8
type input "*"
click at [237, 138] on div "Total Seated 0" at bounding box center [286, 136] width 131 height 23
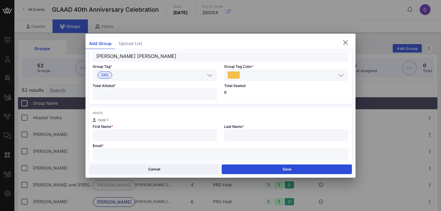
scroll to position [54, 0]
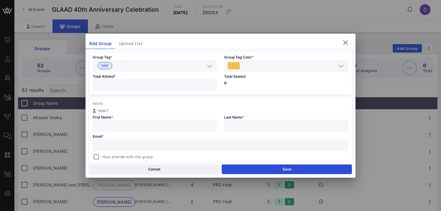
click at [168, 128] on input "text" at bounding box center [154, 126] width 117 height 8
type input "[PERSON_NAME]"
type input "K"
type input "[PERSON_NAME]"
click at [146, 127] on input "[PERSON_NAME]" at bounding box center [154, 126] width 117 height 8
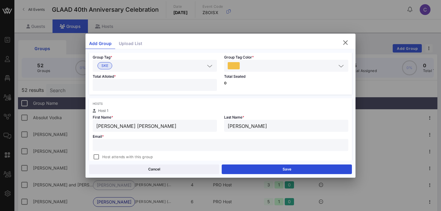
type input "[PERSON_NAME] [PERSON_NAME]"
click at [139, 143] on input "text" at bounding box center [220, 145] width 248 height 8
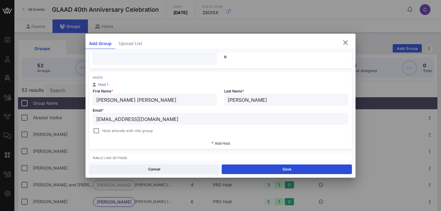
scroll to position [82, 0]
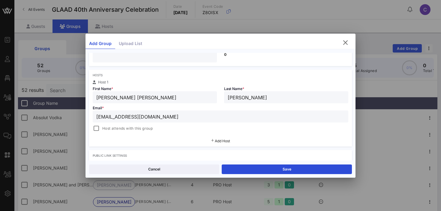
type input "[EMAIL_ADDRESS][DOMAIN_NAME]"
click at [107, 127] on span "Host attends with this group" at bounding box center [127, 128] width 50 height 6
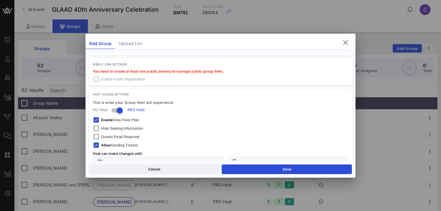
scroll to position [185, 0]
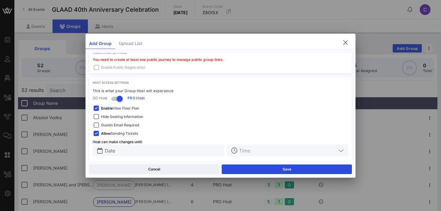
click at [105, 109] on strong "Enable" at bounding box center [107, 108] width 12 height 5
click at [106, 116] on span "Hide Seating Information" at bounding box center [122, 117] width 42 height 6
click at [106, 124] on span "Guests Email Required" at bounding box center [120, 125] width 38 height 6
click at [131, 153] on input "Date" at bounding box center [163, 150] width 116 height 8
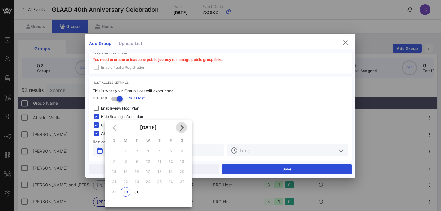
click at [182, 128] on icon "Next month" at bounding box center [181, 127] width 7 height 7
click at [173, 150] on div "3" at bounding box center [171, 151] width 10 height 5
type input "[DATE]"
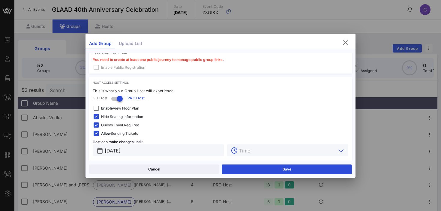
click at [243, 149] on input "text" at bounding box center [287, 150] width 97 height 8
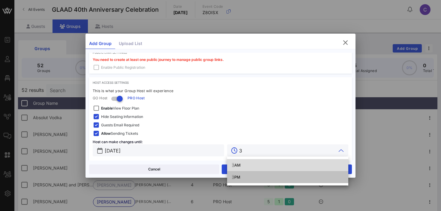
click at [238, 173] on div "3 PM" at bounding box center [288, 177] width 112 height 10
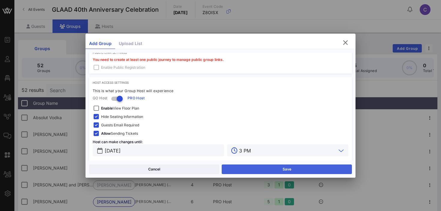
type input "3 PM"
click at [242, 170] on button "Save" at bounding box center [287, 169] width 130 height 10
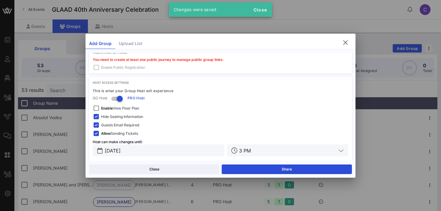
scroll to position [191, 0]
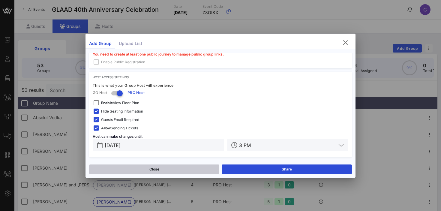
click at [161, 169] on button "Close" at bounding box center [154, 169] width 130 height 10
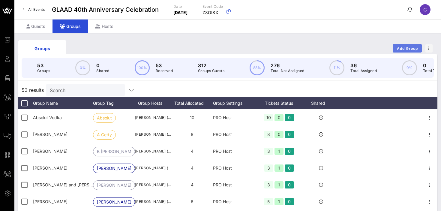
click at [408, 48] on span "Add Group" at bounding box center [408, 48] width 22 height 5
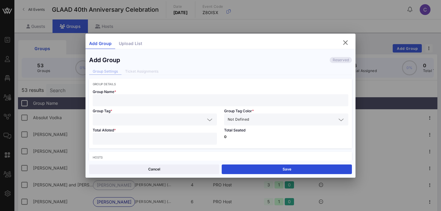
click at [124, 99] on input "text" at bounding box center [220, 100] width 248 height 8
paste input "[PERSON_NAME]"
type input "[PERSON_NAME]"
click at [115, 119] on input "text" at bounding box center [150, 120] width 109 height 8
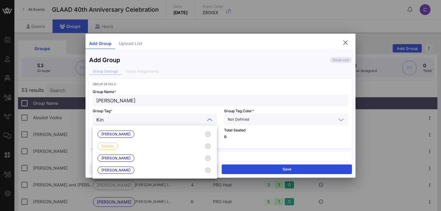
type input "King"
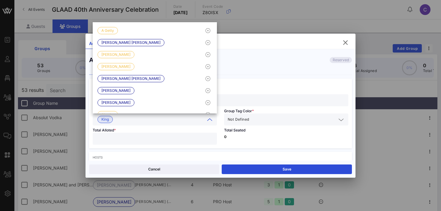
click at [249, 119] on div "Not Defined" at bounding box center [282, 120] width 109 height 8
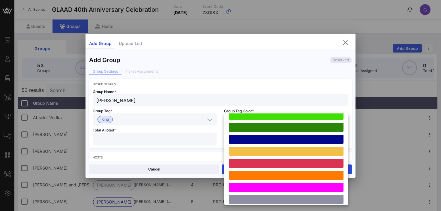
scroll to position [166, 0]
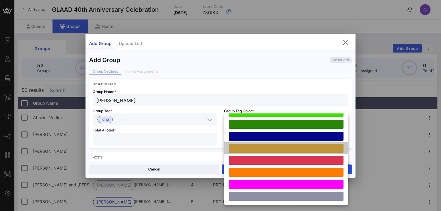
click at [251, 150] on div at bounding box center [286, 148] width 115 height 9
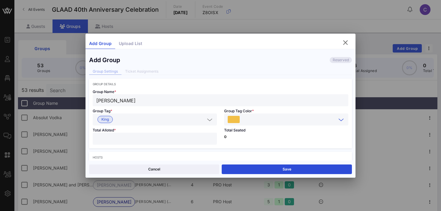
click at [167, 140] on input "number" at bounding box center [154, 139] width 117 height 8
type input "*"
click at [249, 139] on div "Total Seated 0" at bounding box center [286, 136] width 131 height 23
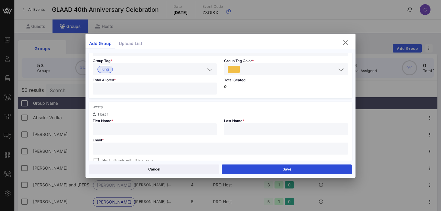
scroll to position [59, 0]
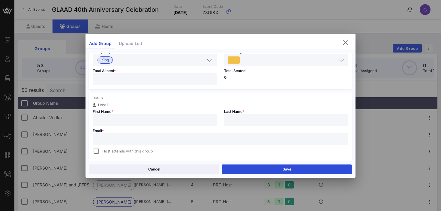
click at [181, 118] on input "text" at bounding box center [154, 120] width 117 height 8
type input "[PERSON_NAME]"
click at [155, 121] on input "[PERSON_NAME]" at bounding box center [154, 120] width 117 height 8
click at [138, 140] on input "text" at bounding box center [220, 139] width 248 height 8
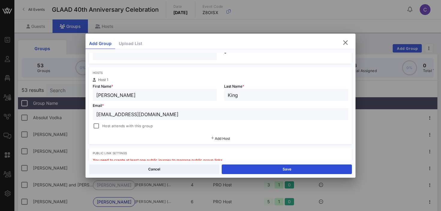
scroll to position [90, 0]
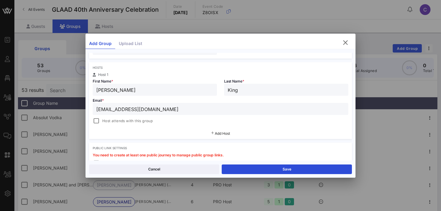
click at [107, 121] on span "Host attends with this group" at bounding box center [127, 121] width 50 height 6
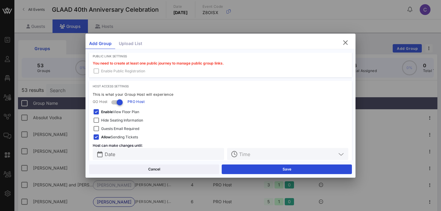
scroll to position [191, 0]
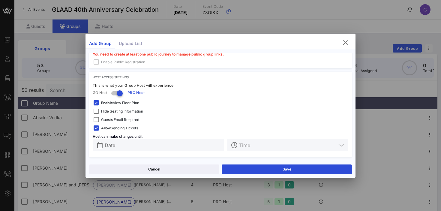
click at [107, 102] on strong "Enable" at bounding box center [107, 103] width 12 height 5
click at [106, 110] on span "Hide Seating Information" at bounding box center [122, 111] width 42 height 6
click at [106, 120] on span "Guests Email Required" at bounding box center [120, 120] width 38 height 6
click at [114, 146] on input "Date" at bounding box center [163, 145] width 116 height 8
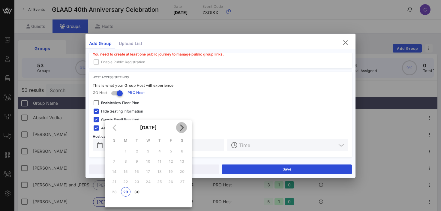
click at [182, 127] on icon "Next month" at bounding box center [181, 127] width 7 height 7
click at [170, 151] on div "3" at bounding box center [171, 151] width 10 height 5
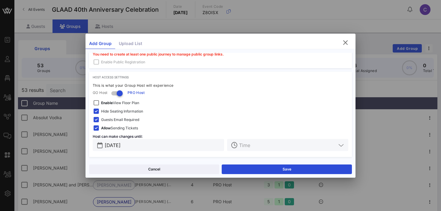
click at [251, 147] on input "text" at bounding box center [287, 145] width 97 height 8
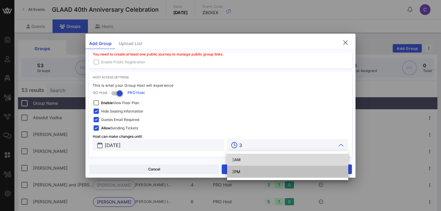
click at [251, 170] on div "3 PM" at bounding box center [288, 171] width 112 height 5
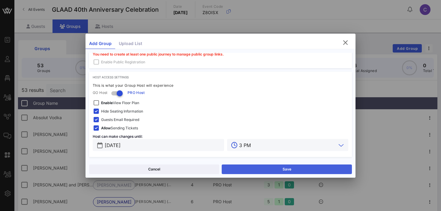
click at [280, 168] on button "Save" at bounding box center [287, 169] width 130 height 10
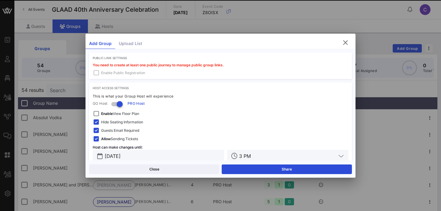
scroll to position [201, 0]
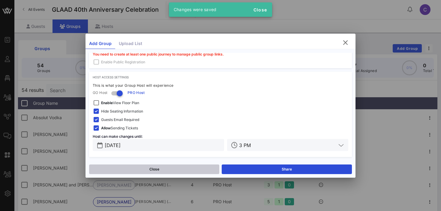
click at [182, 165] on button "Close" at bounding box center [154, 169] width 130 height 10
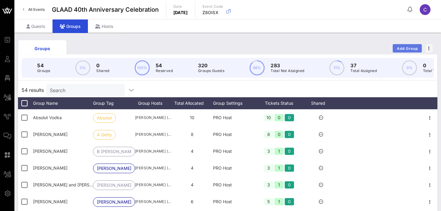
click at [401, 49] on span "Add Group" at bounding box center [408, 48] width 22 height 5
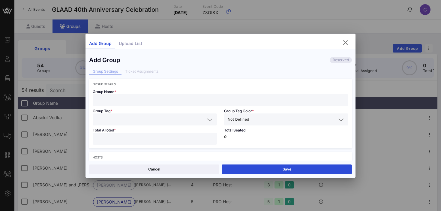
click at [175, 98] on input "text" at bounding box center [220, 100] width 248 height 8
click at [136, 140] on input "number" at bounding box center [154, 139] width 117 height 8
click at [236, 117] on span "Not Defined" at bounding box center [238, 119] width 21 height 6
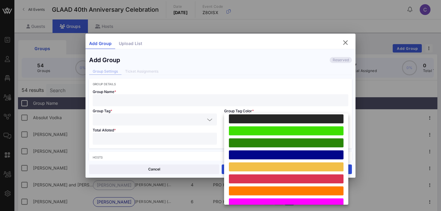
scroll to position [166, 0]
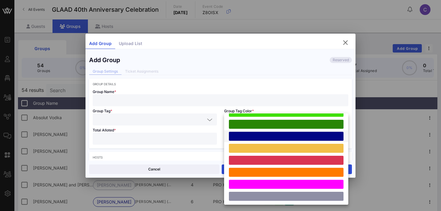
click at [248, 136] on div at bounding box center [286, 136] width 115 height 9
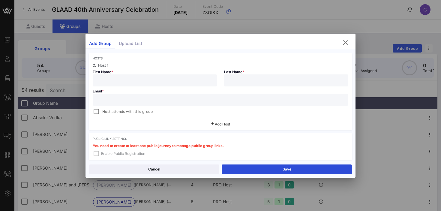
scroll to position [102, 0]
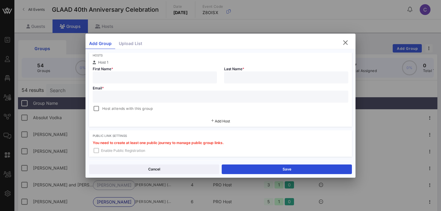
click at [137, 98] on input "text" at bounding box center [220, 97] width 248 height 8
paste input "[EMAIL_ADDRESS][PERSON_NAME][DOMAIN_NAME]"
click at [125, 77] on input "text" at bounding box center [154, 78] width 117 height 8
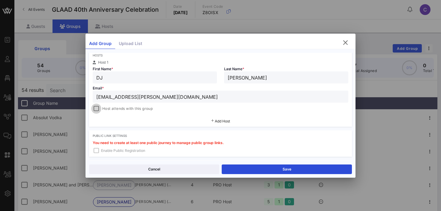
click at [95, 109] on div at bounding box center [96, 108] width 8 height 8
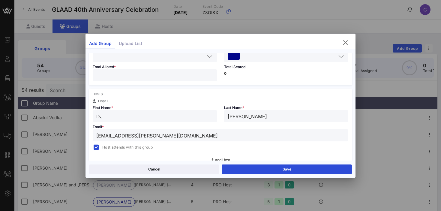
scroll to position [0, 0]
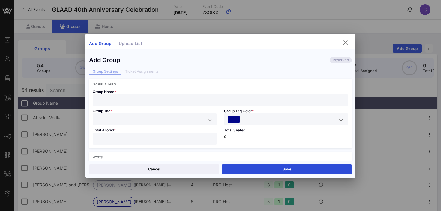
click at [123, 103] on input "text" at bounding box center [220, 100] width 248 height 8
click at [104, 121] on input "text" at bounding box center [150, 120] width 109 height 8
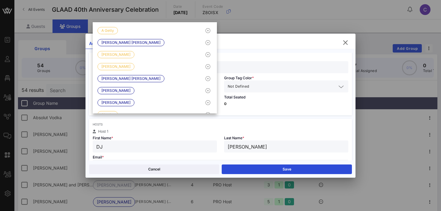
scroll to position [75, 0]
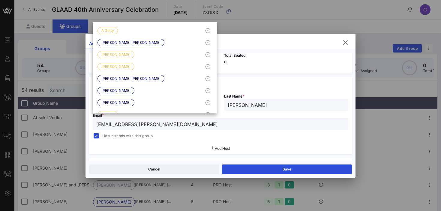
click at [244, 135] on div "Host attends with this group" at bounding box center [221, 135] width 256 height 7
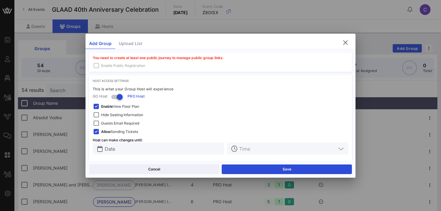
scroll to position [191, 0]
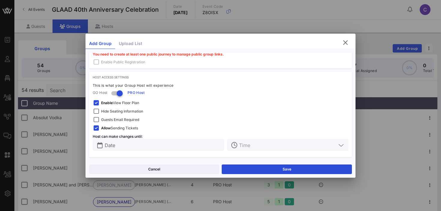
click at [111, 104] on strong "Enable" at bounding box center [107, 103] width 12 height 5
click at [111, 110] on span "Hide Seating Information" at bounding box center [122, 111] width 42 height 6
click at [111, 119] on span "Guests Email Required" at bounding box center [120, 120] width 38 height 6
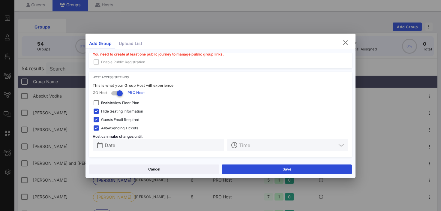
scroll to position [32, 0]
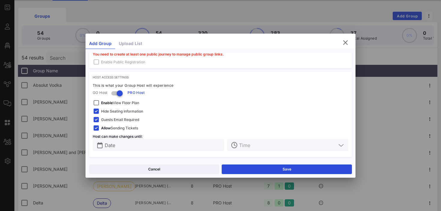
click at [148, 146] on input "Date" at bounding box center [163, 145] width 116 height 8
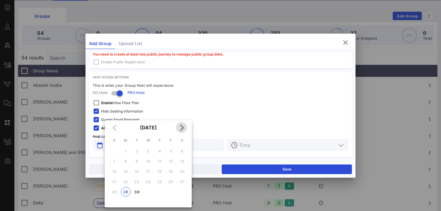
click at [182, 128] on icon "Next month" at bounding box center [181, 127] width 7 height 7
click at [171, 146] on button "3" at bounding box center [171, 151] width 10 height 10
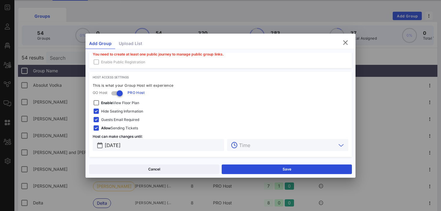
click at [244, 148] on input "text" at bounding box center [287, 145] width 97 height 8
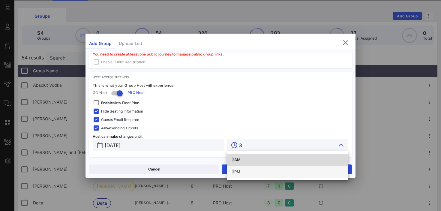
click at [237, 173] on div "3 PM" at bounding box center [288, 171] width 112 height 5
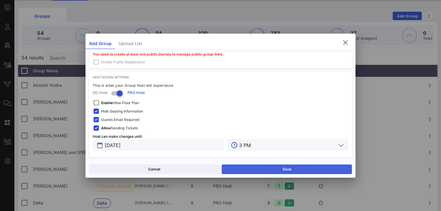
click at [282, 167] on button "Save" at bounding box center [287, 169] width 130 height 10
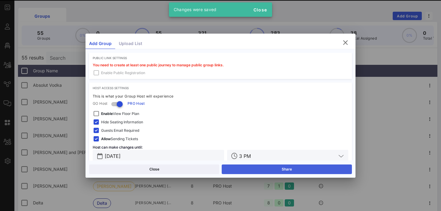
scroll to position [201, 0]
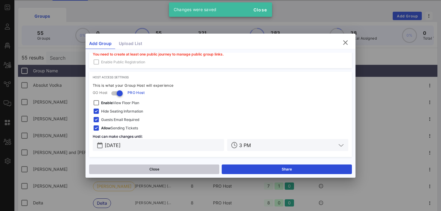
click at [190, 170] on button "Close" at bounding box center [154, 169] width 130 height 10
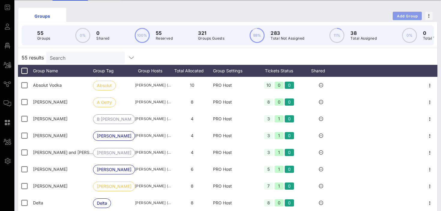
click at [400, 13] on button "Add Group" at bounding box center [407, 16] width 29 height 8
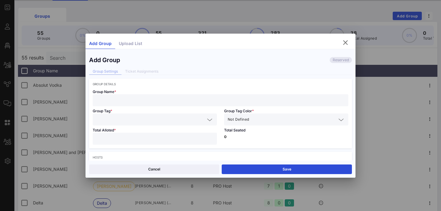
click at [138, 102] on input "text" at bounding box center [220, 100] width 248 height 8
click at [125, 140] on input "number" at bounding box center [154, 139] width 117 height 8
click at [234, 119] on span "Not Defined" at bounding box center [238, 119] width 21 height 6
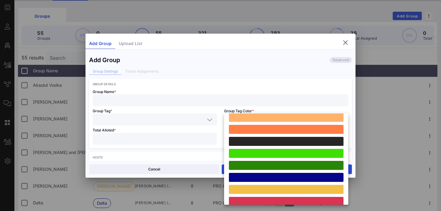
scroll to position [166, 0]
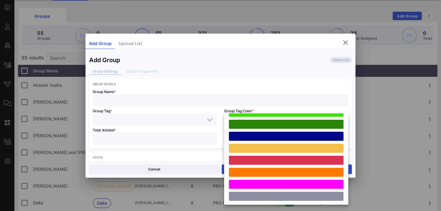
click at [254, 134] on div at bounding box center [286, 136] width 115 height 9
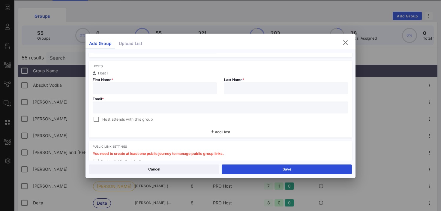
scroll to position [88, 0]
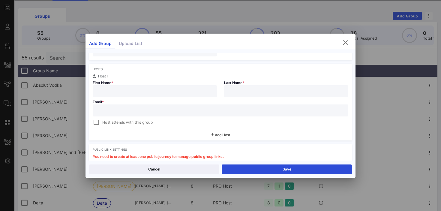
click at [126, 109] on input "text" at bounding box center [220, 111] width 248 height 8
paste input "[EMAIL_ADDRESS][DOMAIN_NAME]"
click at [111, 95] on input "text" at bounding box center [154, 91] width 117 height 8
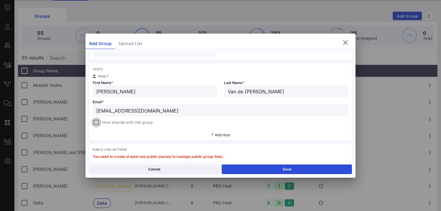
click at [95, 121] on div at bounding box center [96, 122] width 8 height 8
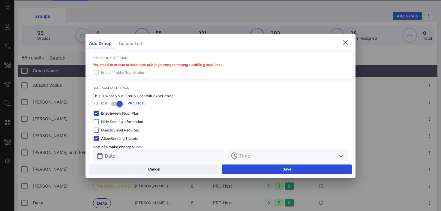
scroll to position [191, 0]
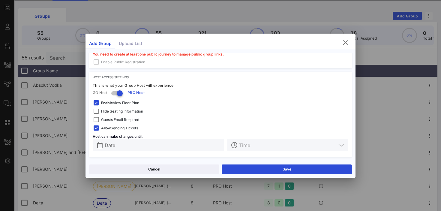
click at [112, 105] on span "Enable View Floor Plan" at bounding box center [120, 103] width 38 height 6
click at [112, 110] on span "Hide Seating Information" at bounding box center [122, 111] width 42 height 6
click at [110, 119] on span "Guests Email Required" at bounding box center [120, 120] width 38 height 6
click at [119, 147] on input "Date" at bounding box center [163, 145] width 116 height 8
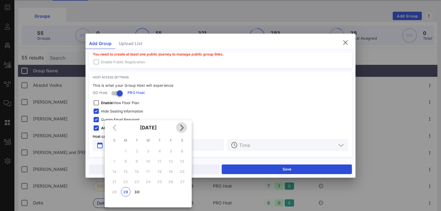
click at [182, 129] on icon "Next month" at bounding box center [181, 127] width 7 height 7
click at [170, 151] on div "3" at bounding box center [171, 151] width 10 height 5
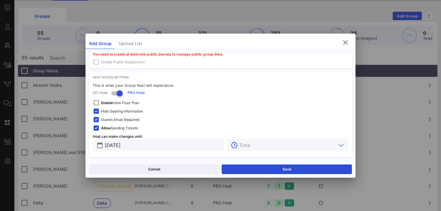
click at [251, 142] on input "text" at bounding box center [287, 145] width 97 height 8
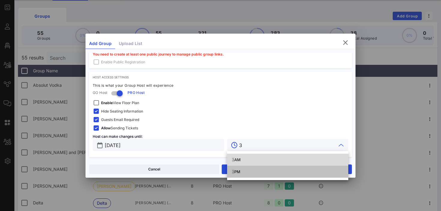
click at [245, 171] on div "3 PM" at bounding box center [288, 171] width 112 height 5
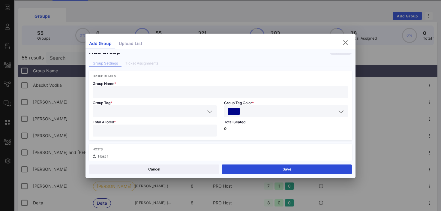
scroll to position [0, 0]
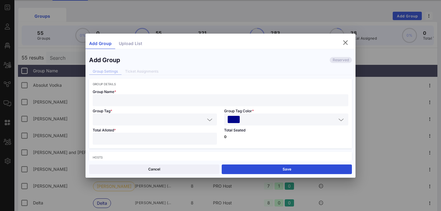
click at [202, 101] on input "text" at bounding box center [220, 100] width 248 height 8
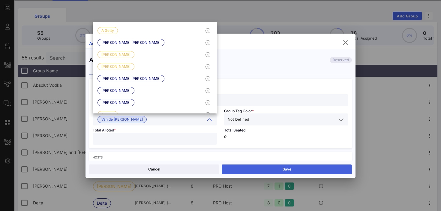
click at [253, 166] on button "Save" at bounding box center [287, 169] width 130 height 10
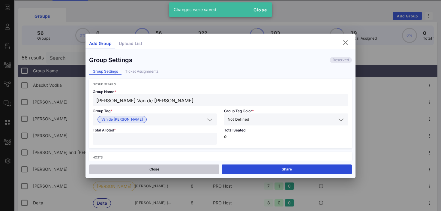
click at [157, 169] on button "Close" at bounding box center [154, 169] width 130 height 10
